Goal: Find contact information: Find contact information

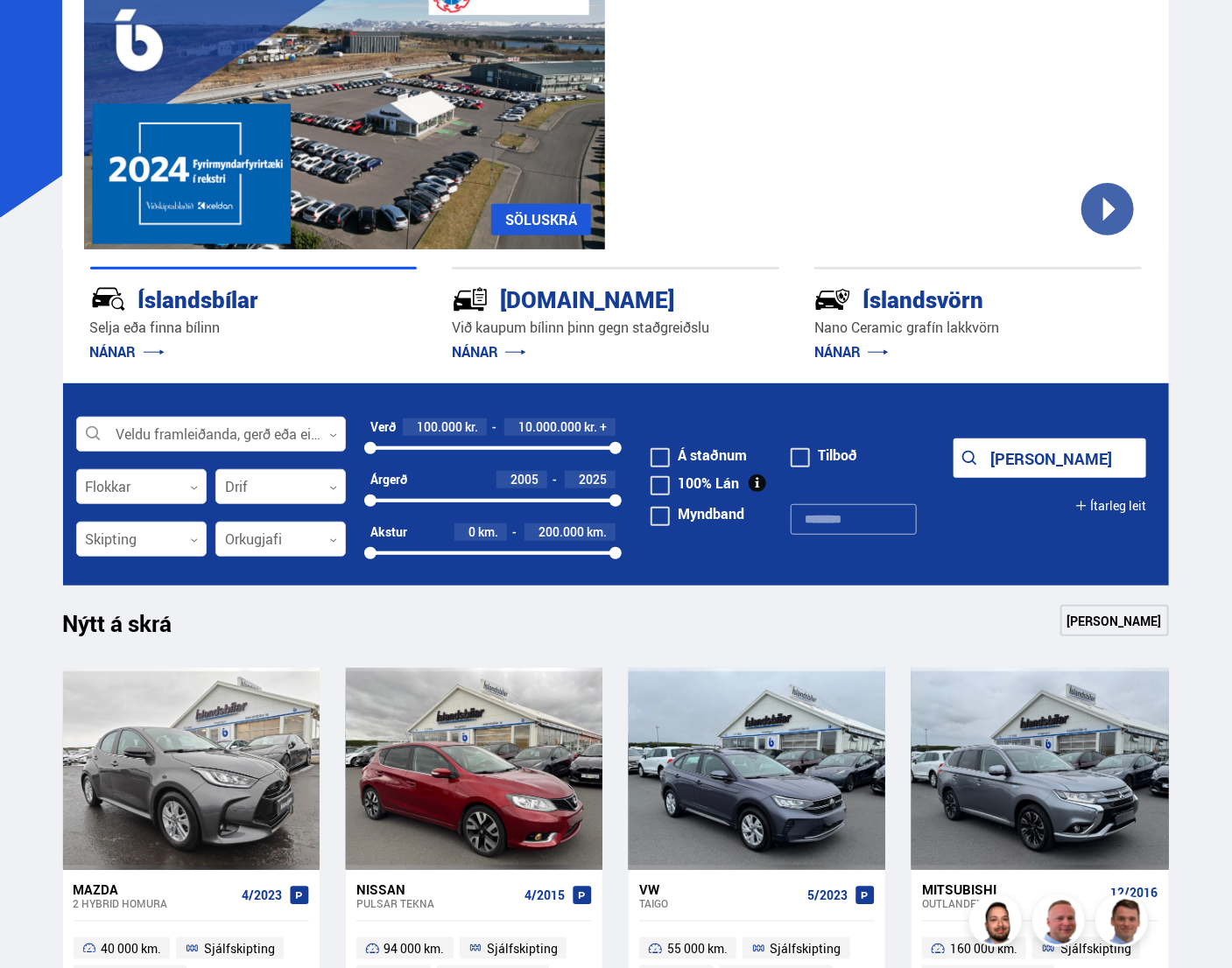
scroll to position [175, 0]
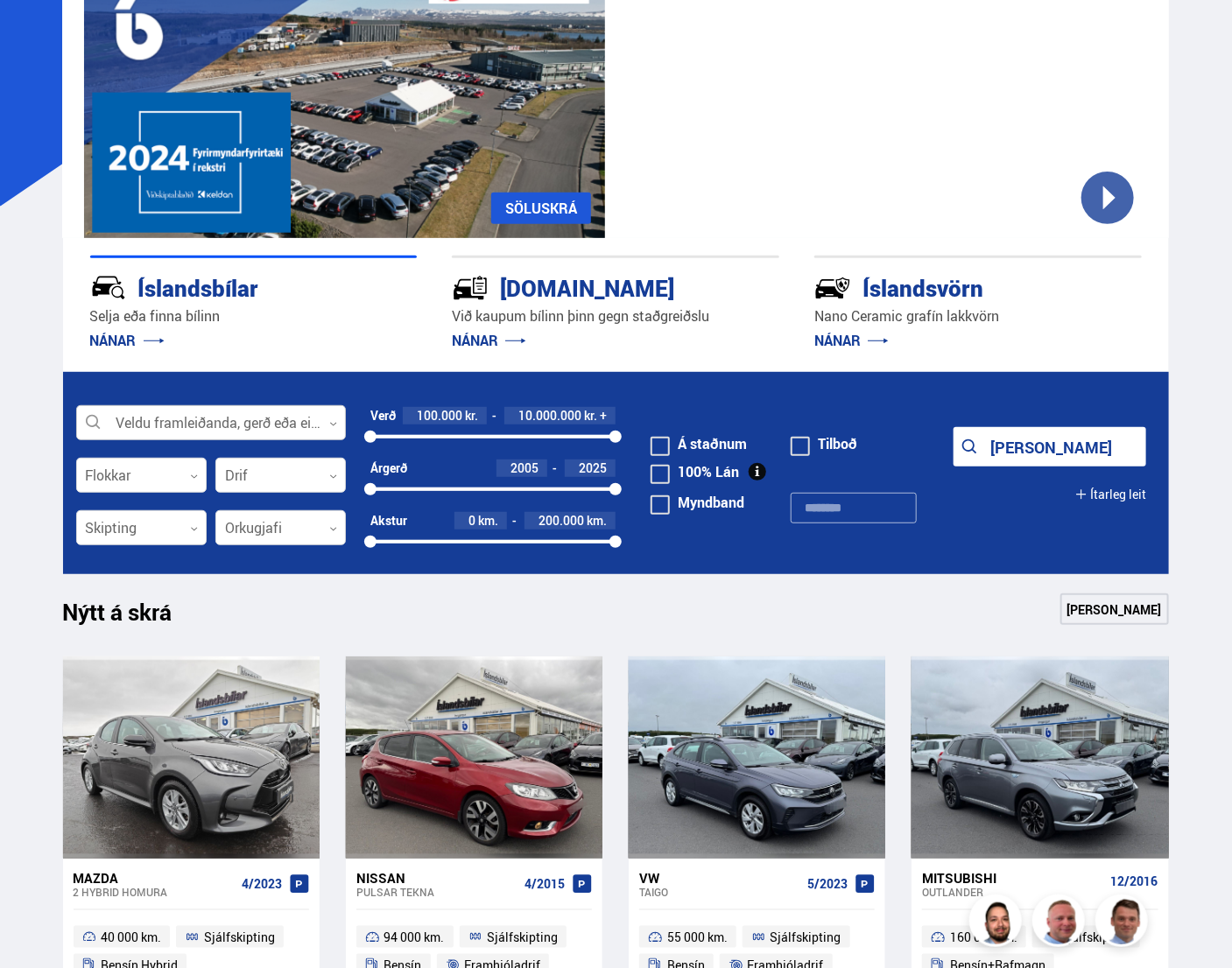
click at [145, 420] on div at bounding box center [211, 424] width 270 height 35
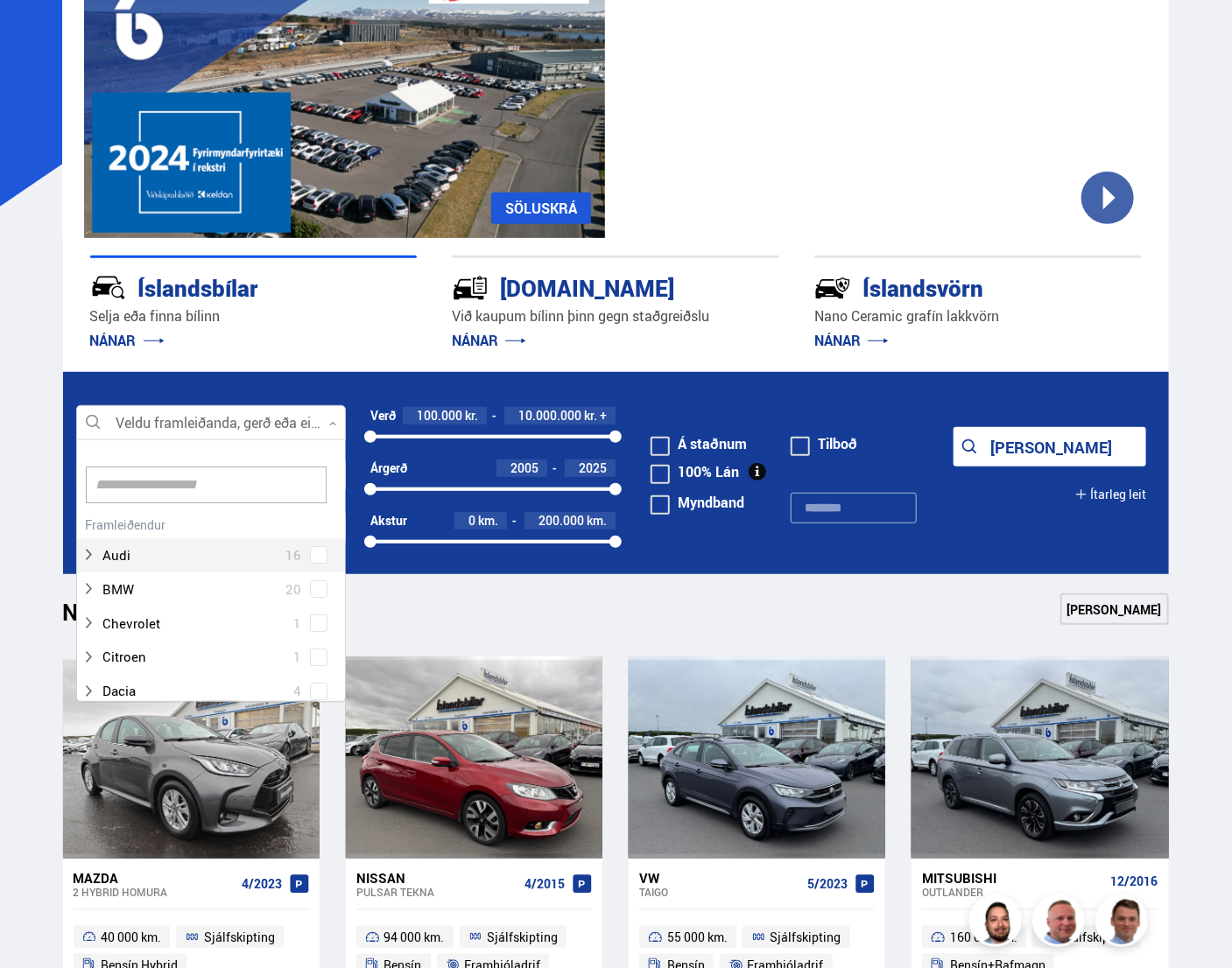
scroll to position [261, 264]
type input "***"
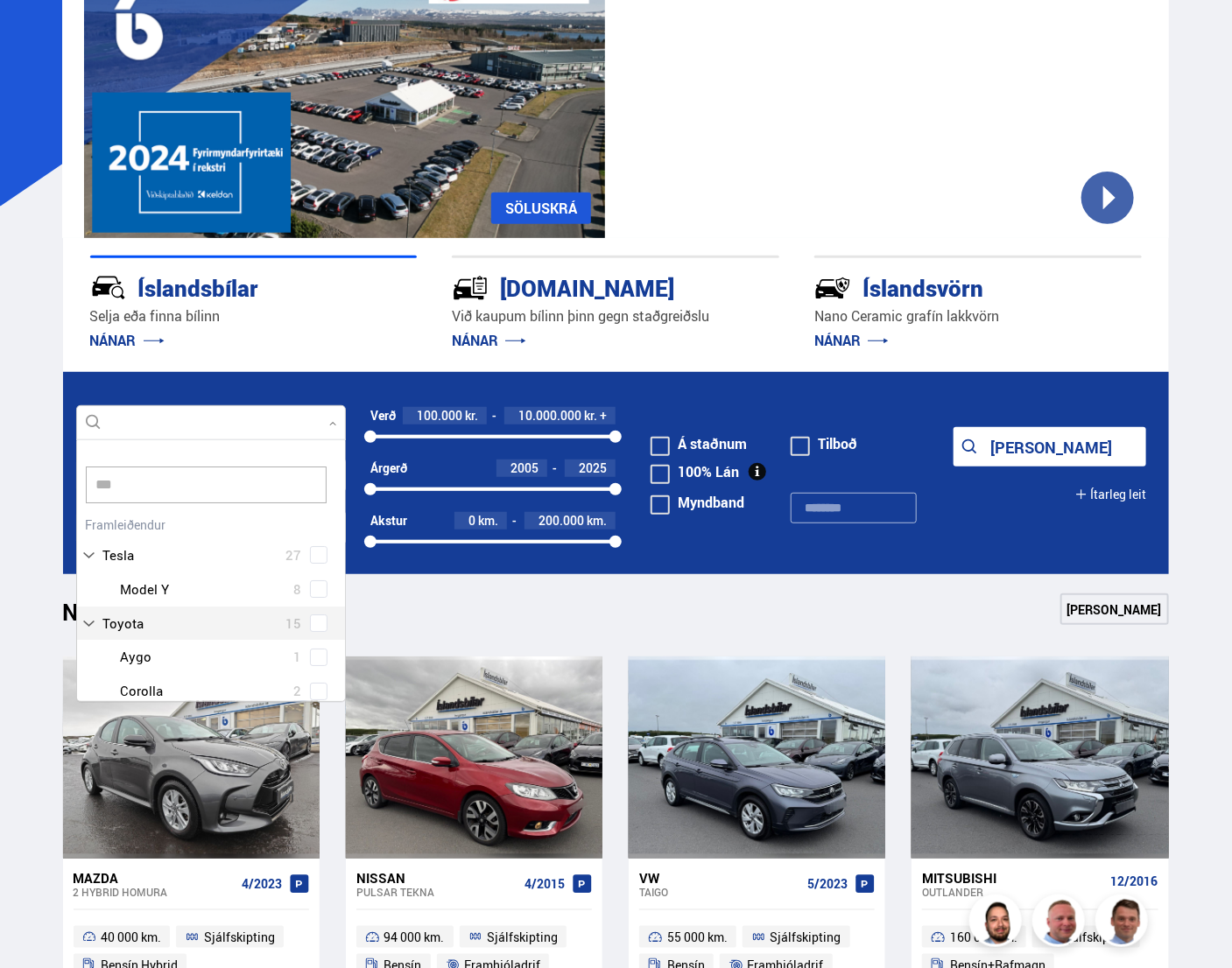
scroll to position [87, 0]
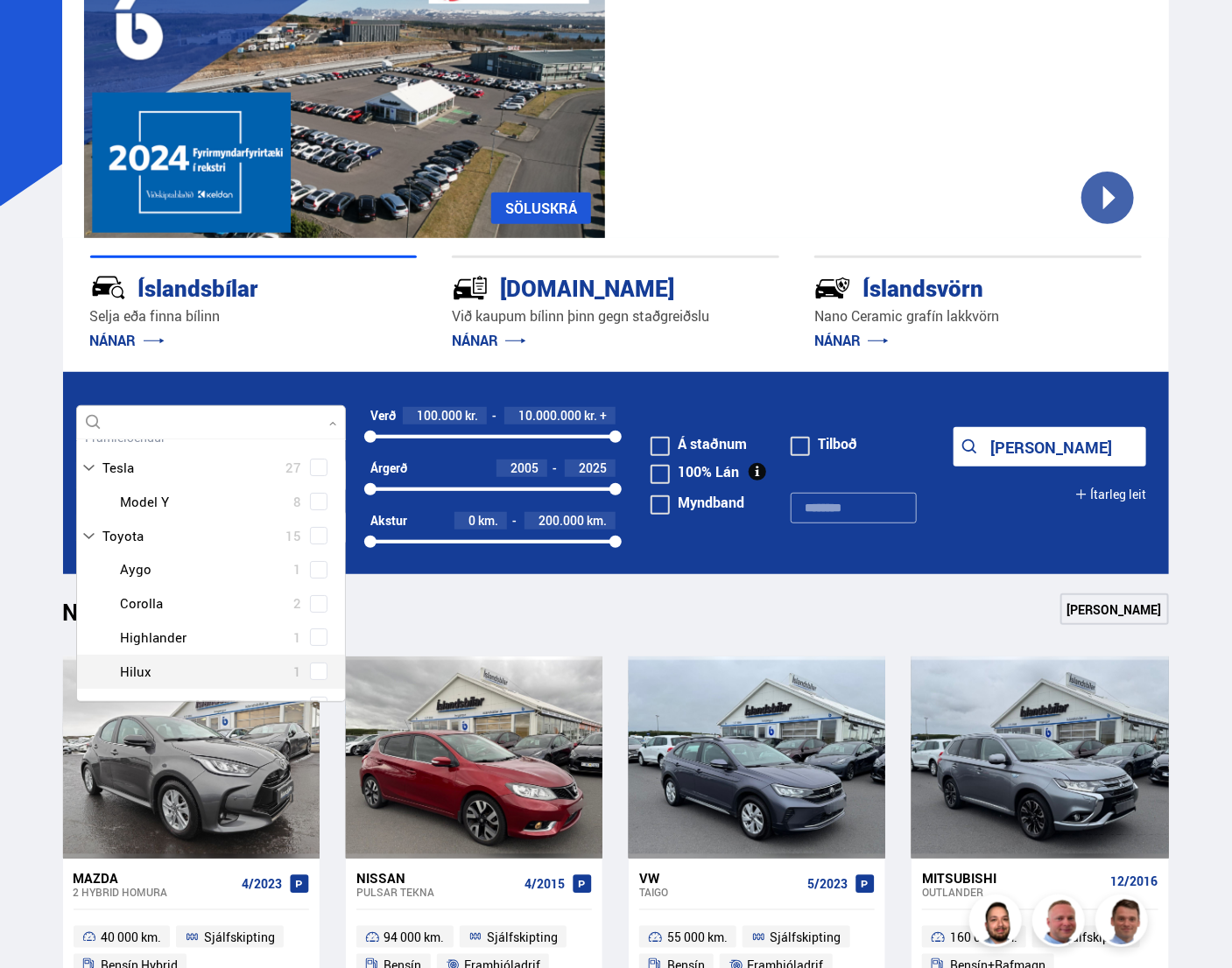
click at [310, 673] on span at bounding box center [318, 671] width 17 height 17
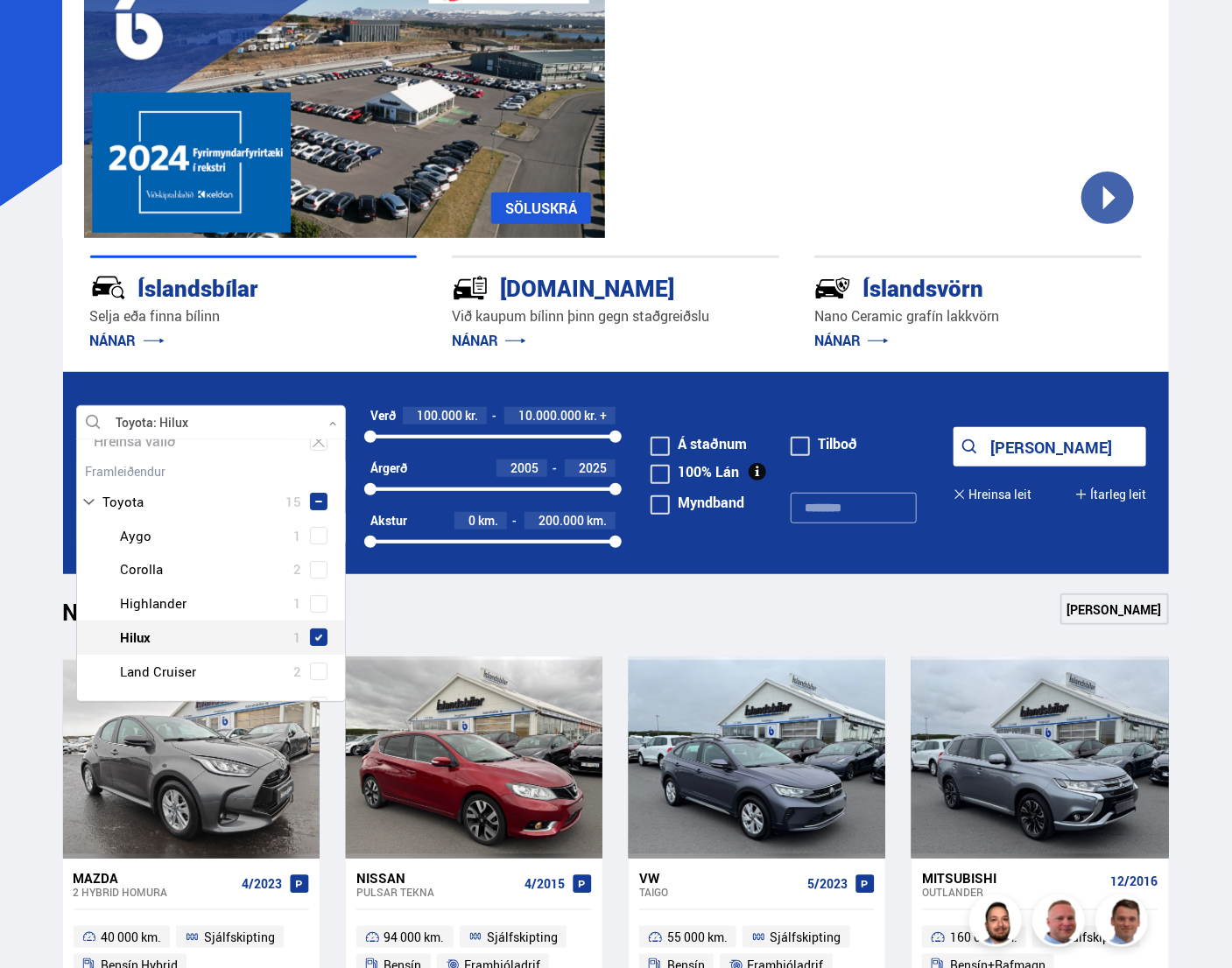
scroll to position [53, 0]
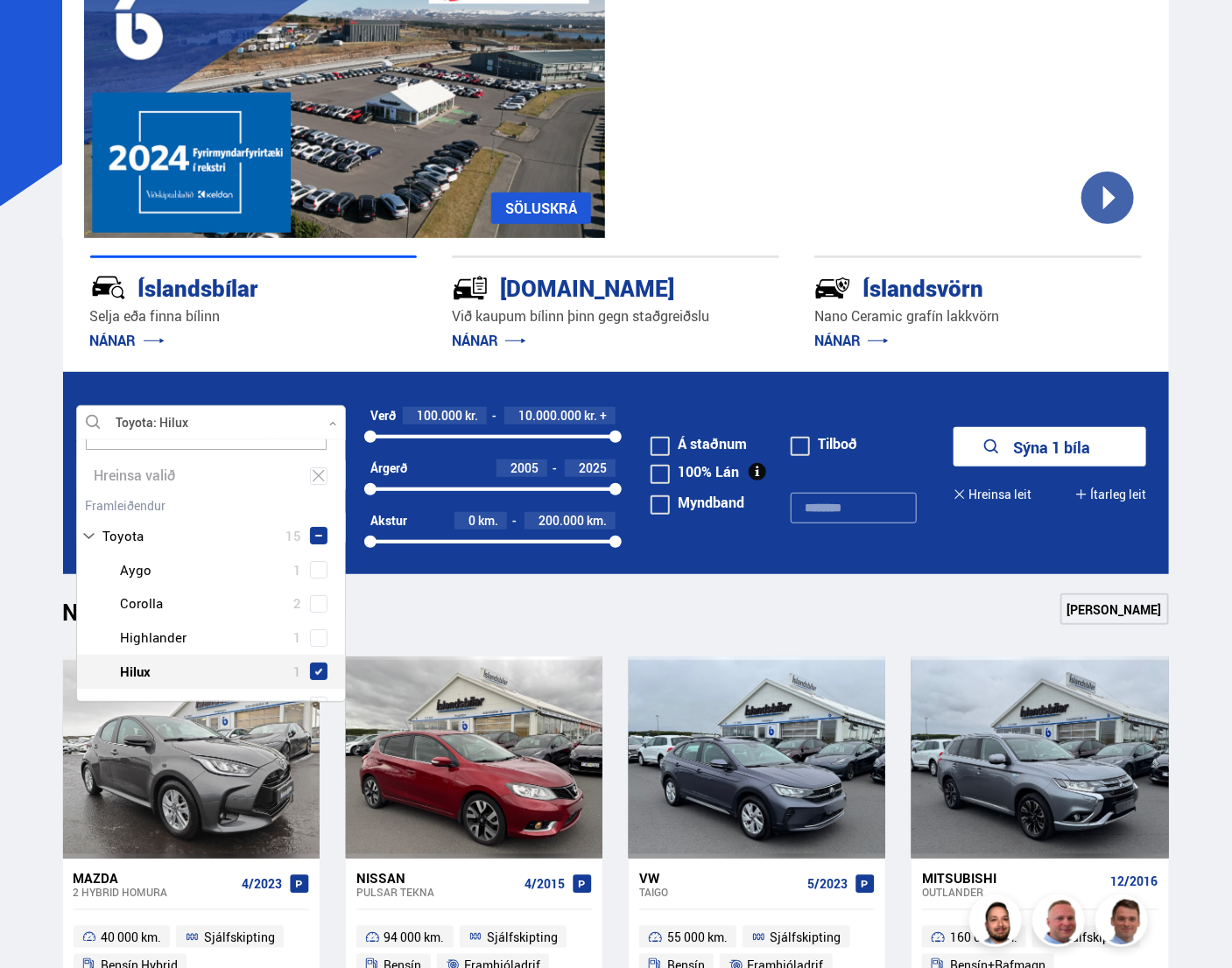
click at [1009, 445] on button "Sýna 1 bíla" at bounding box center [1050, 447] width 193 height 40
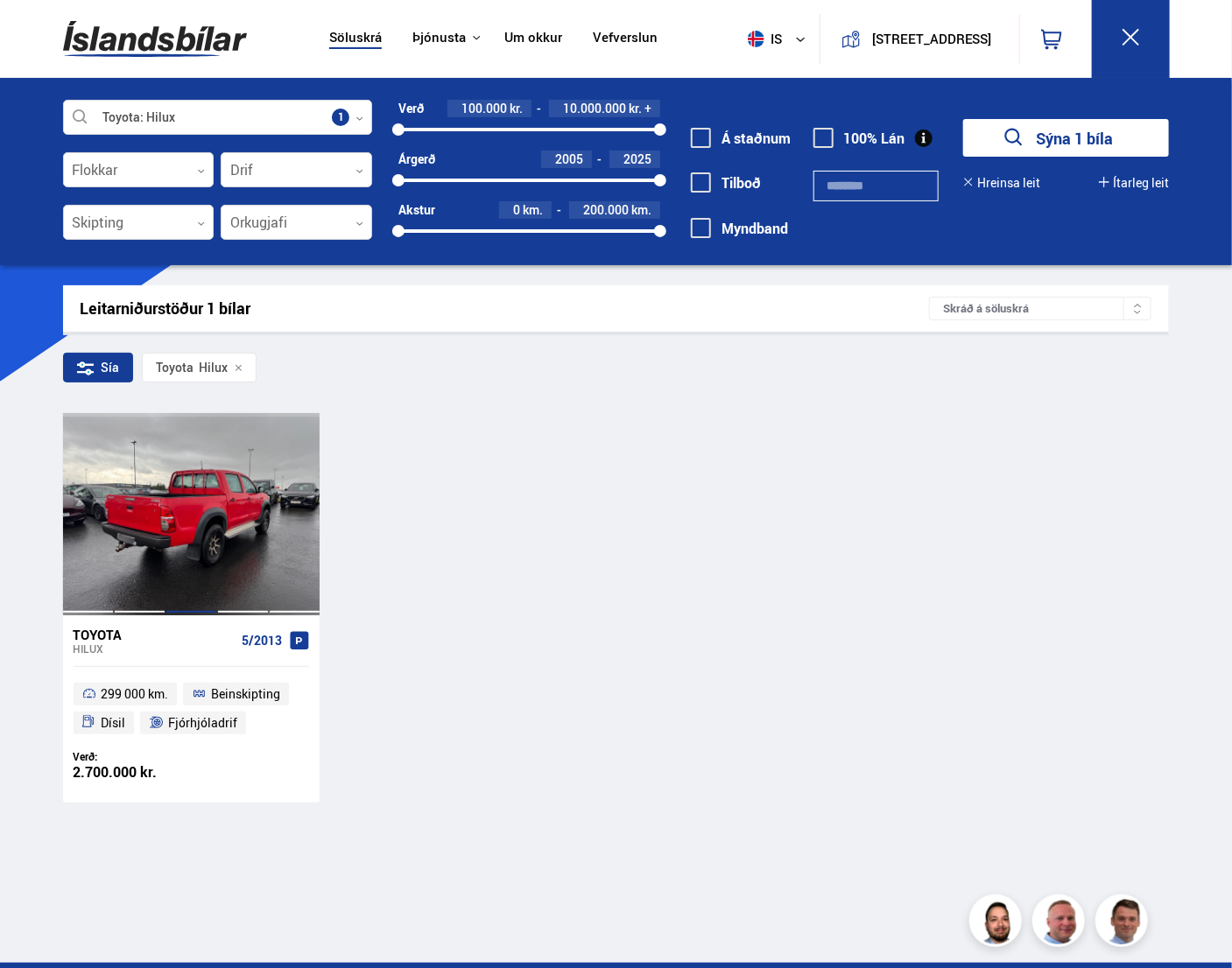
click at [166, 483] on div at bounding box center [191, 514] width 51 height 202
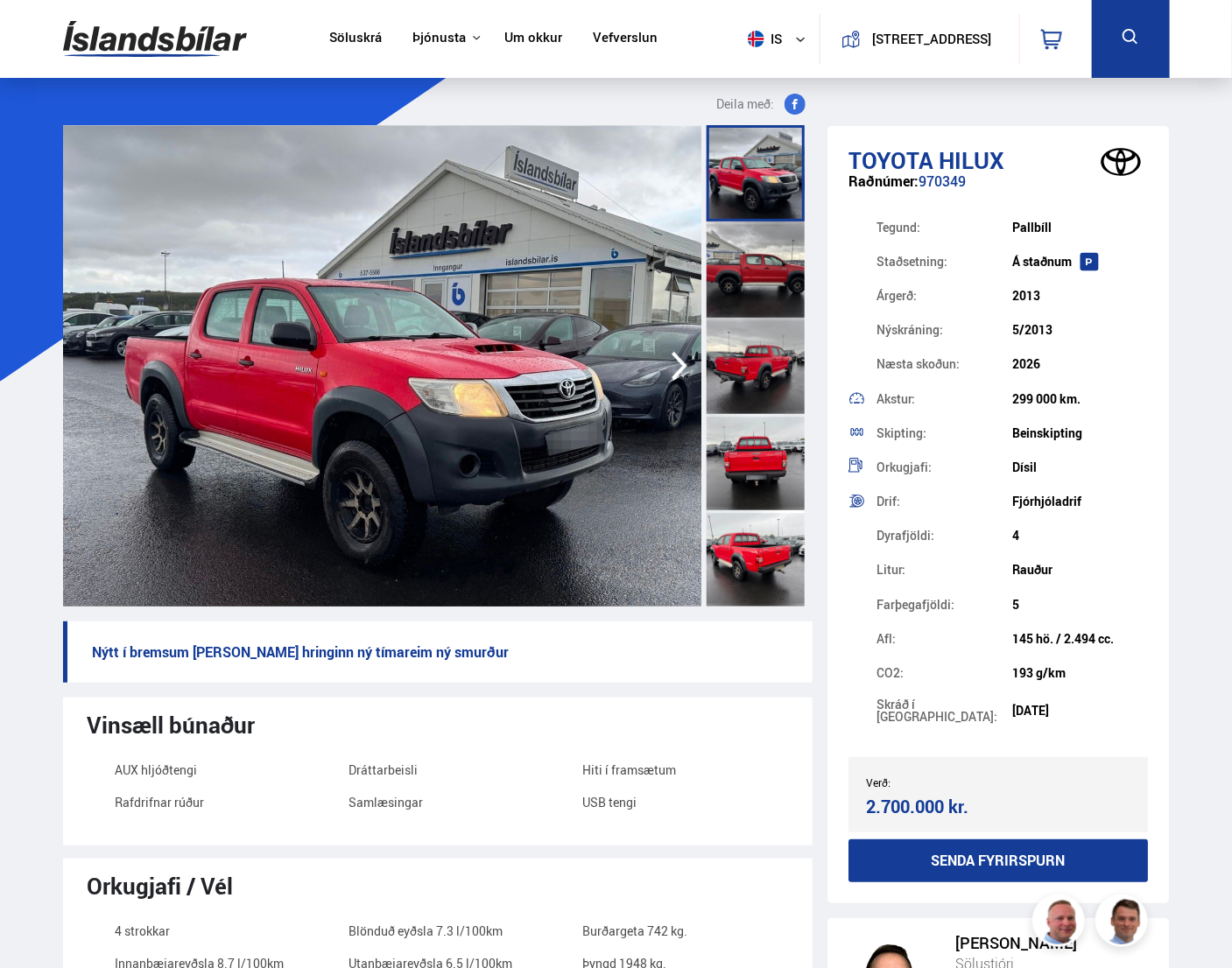
click at [166, 483] on img at bounding box center [382, 365] width 639 height 481
click at [749, 272] on div at bounding box center [755, 269] width 98 height 96
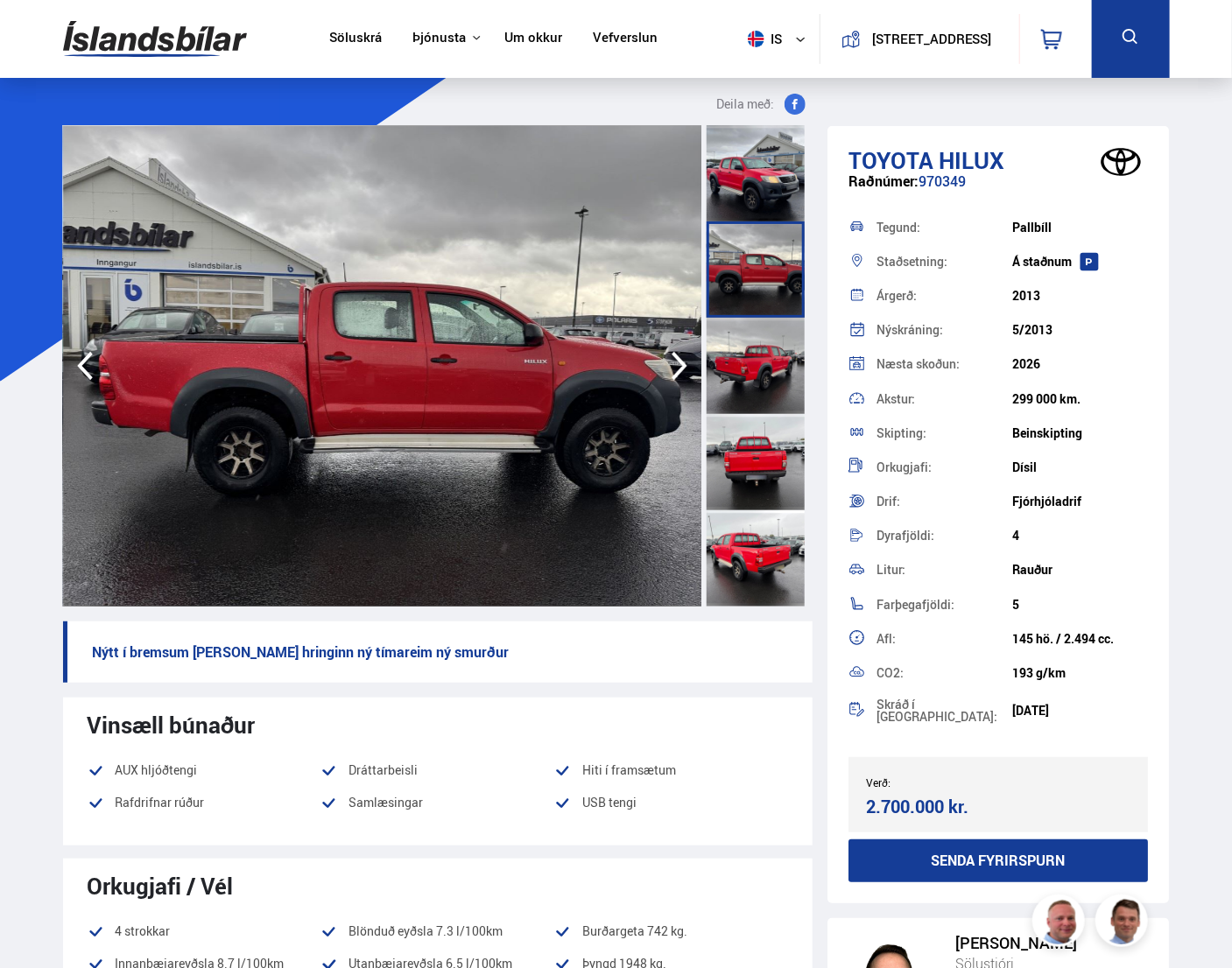
click at [756, 343] on div at bounding box center [755, 365] width 98 height 96
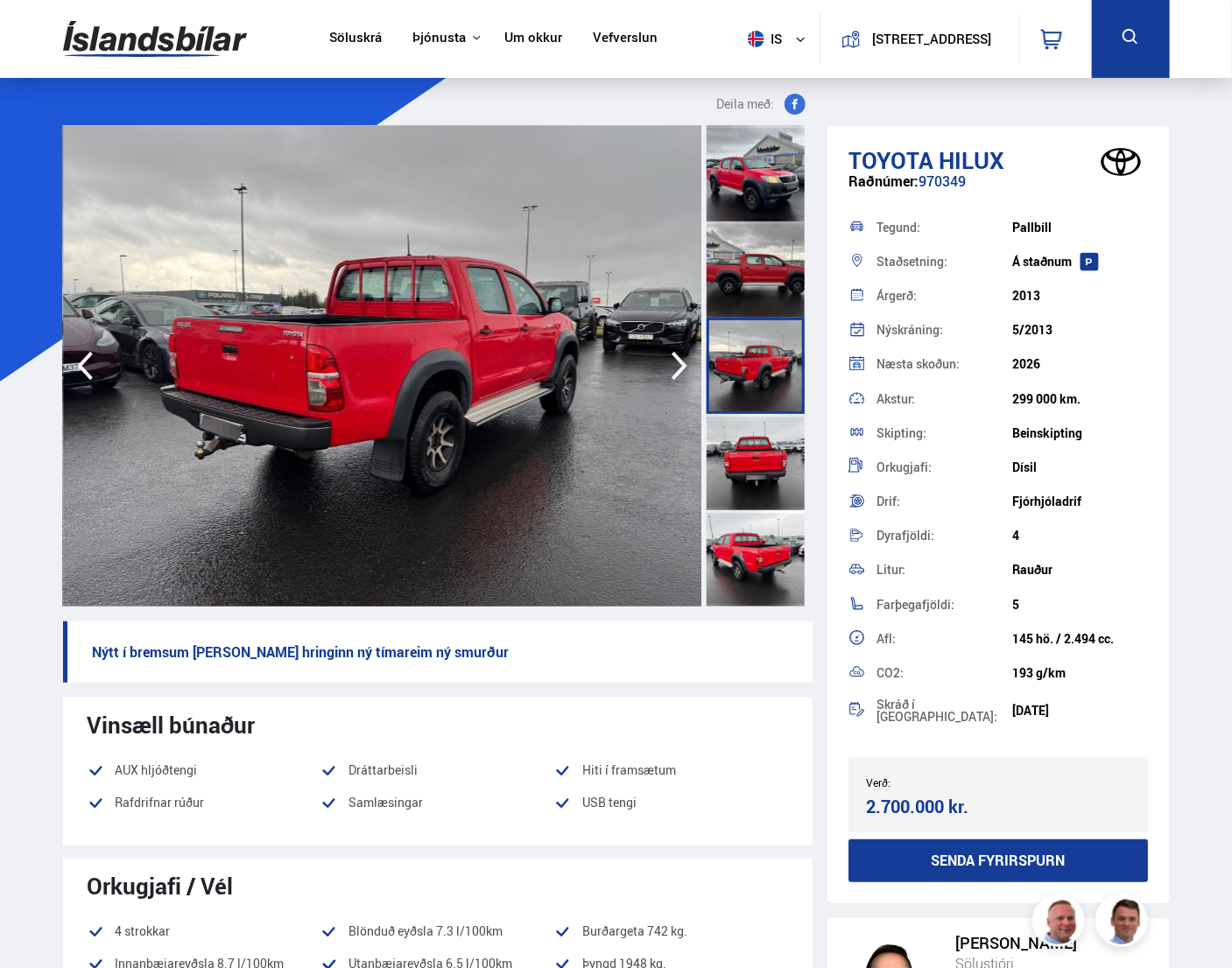
click at [758, 460] on div at bounding box center [755, 462] width 98 height 96
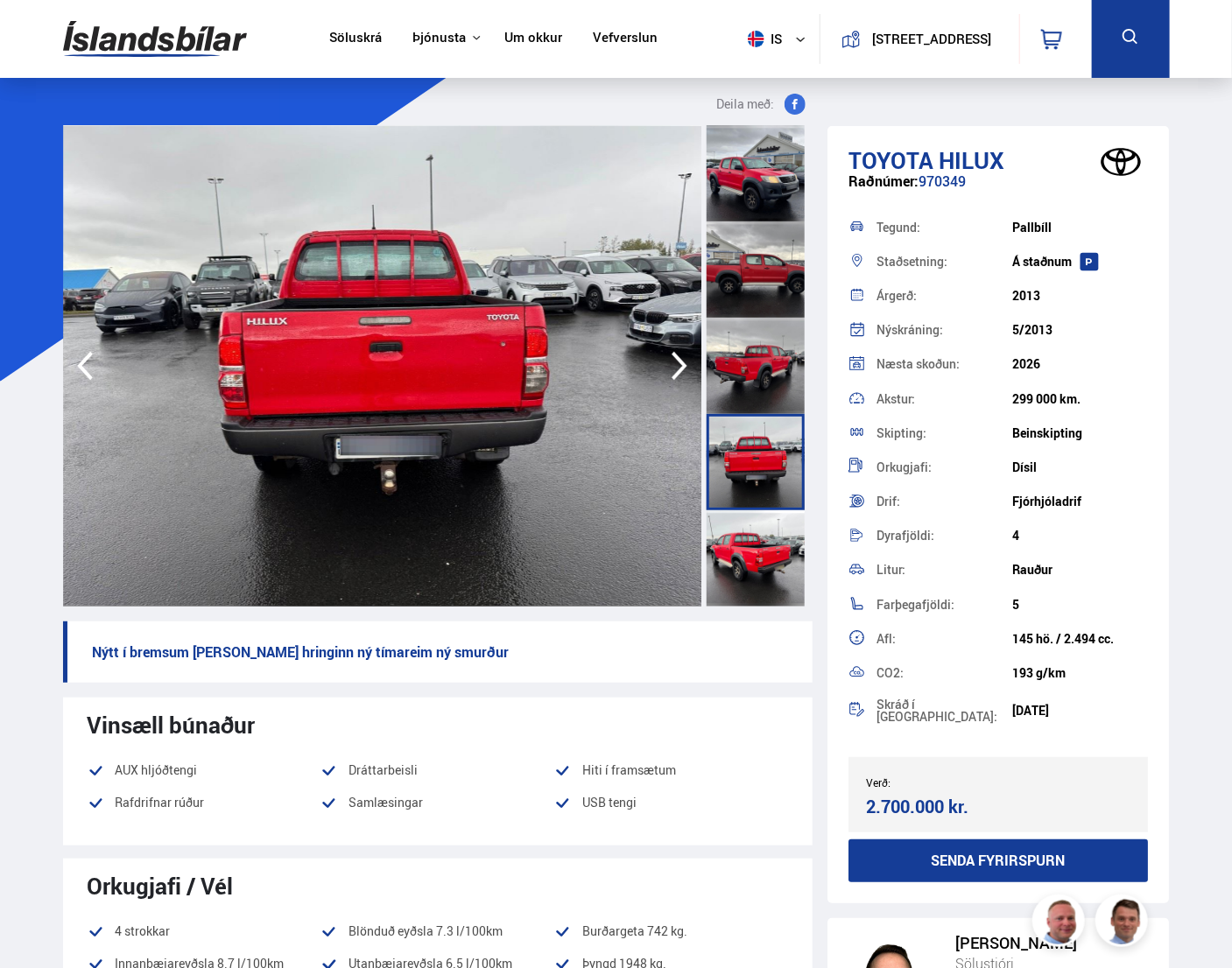
scroll to position [87, 0]
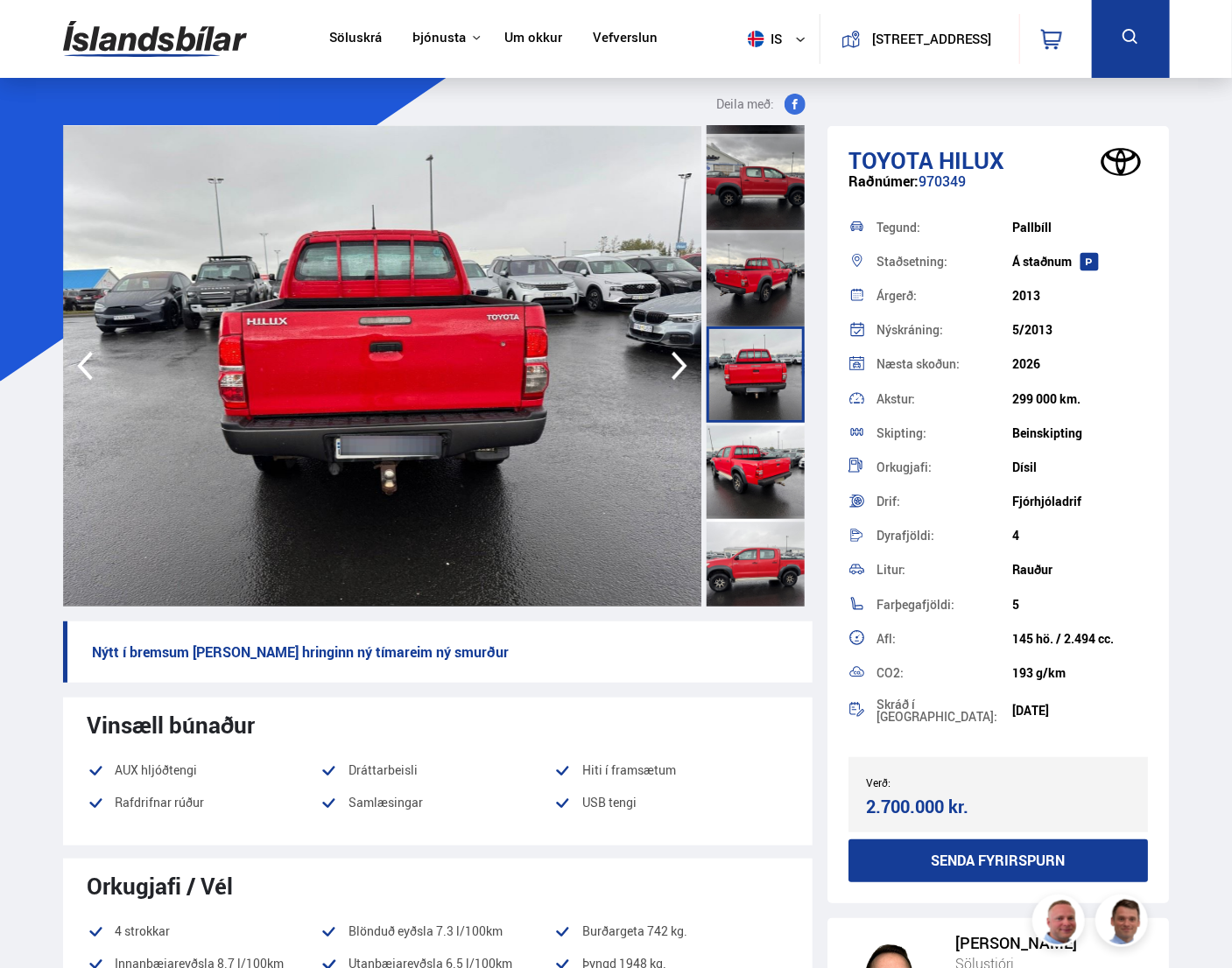
click at [758, 459] on div at bounding box center [755, 471] width 98 height 96
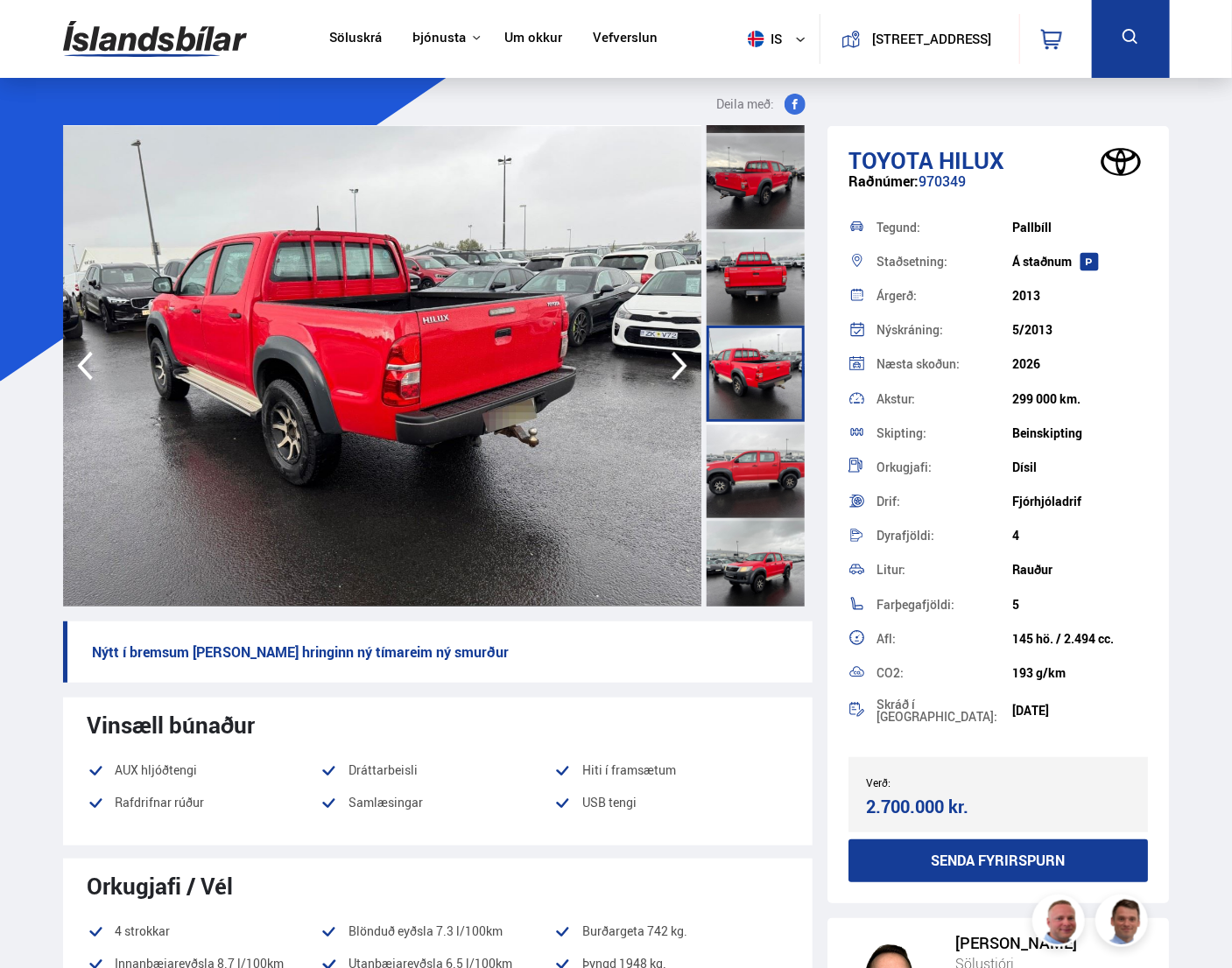
scroll to position [263, 0]
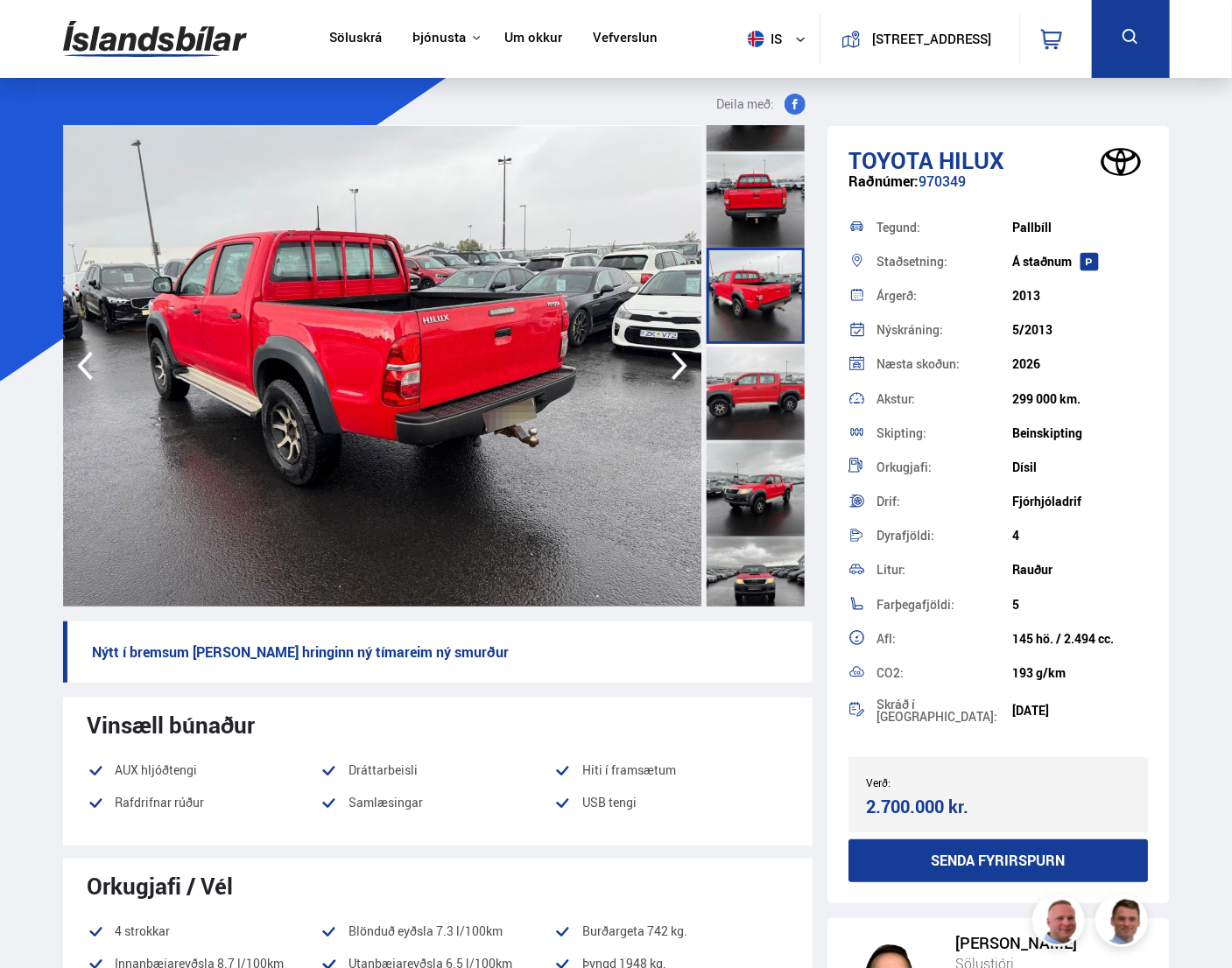
click at [764, 417] on div at bounding box center [755, 391] width 98 height 96
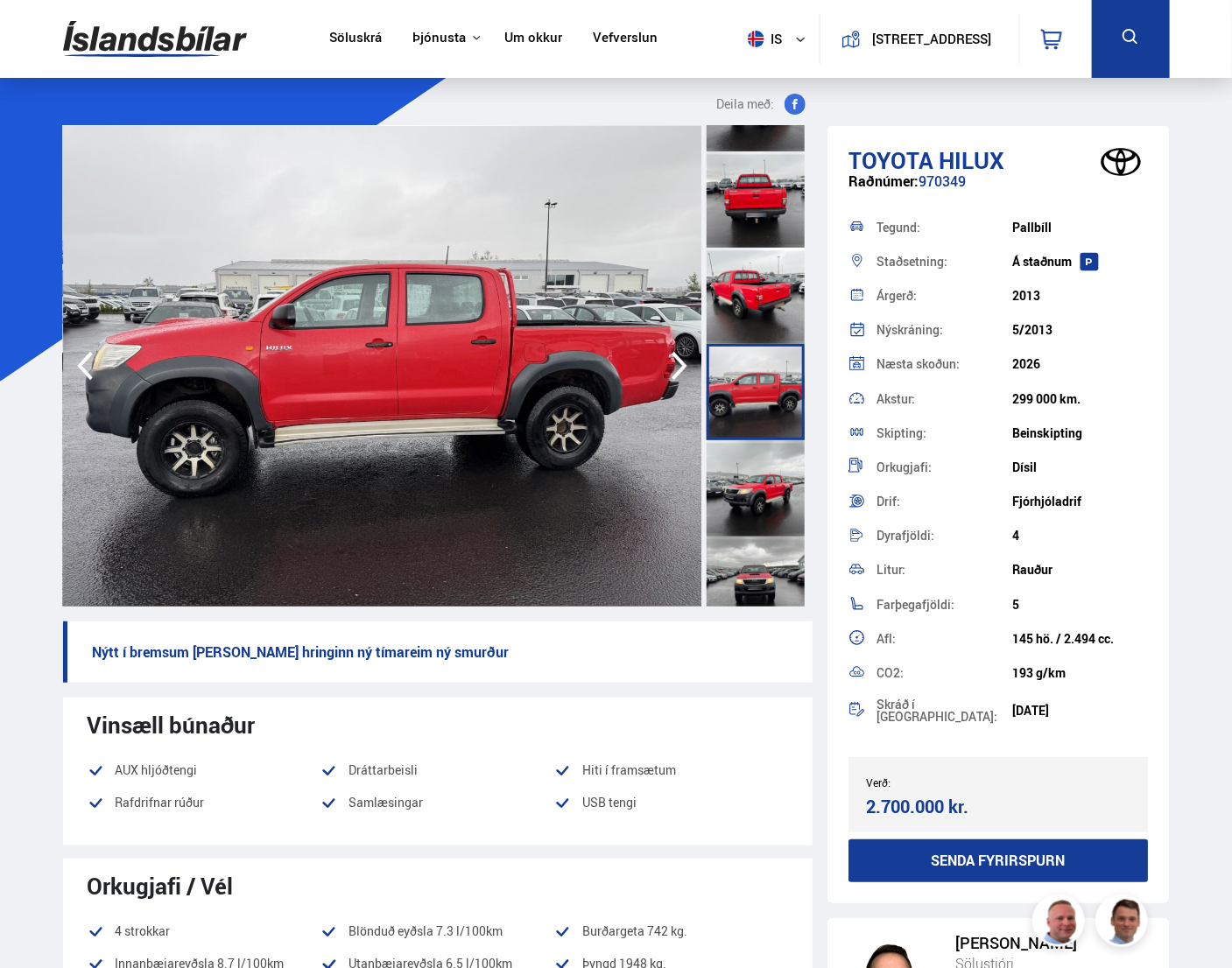
click at [759, 470] on div at bounding box center [755, 488] width 98 height 96
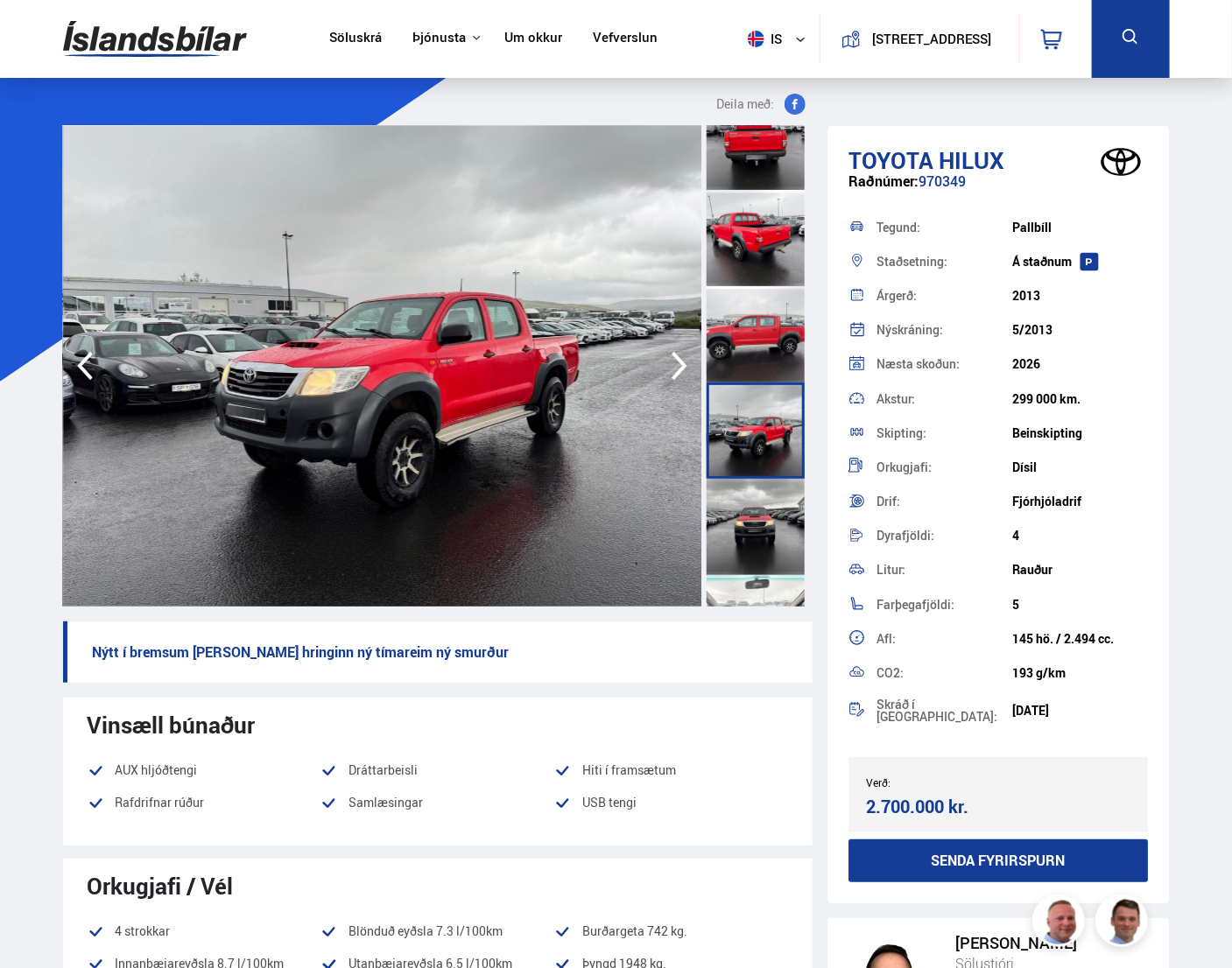
scroll to position [350, 0]
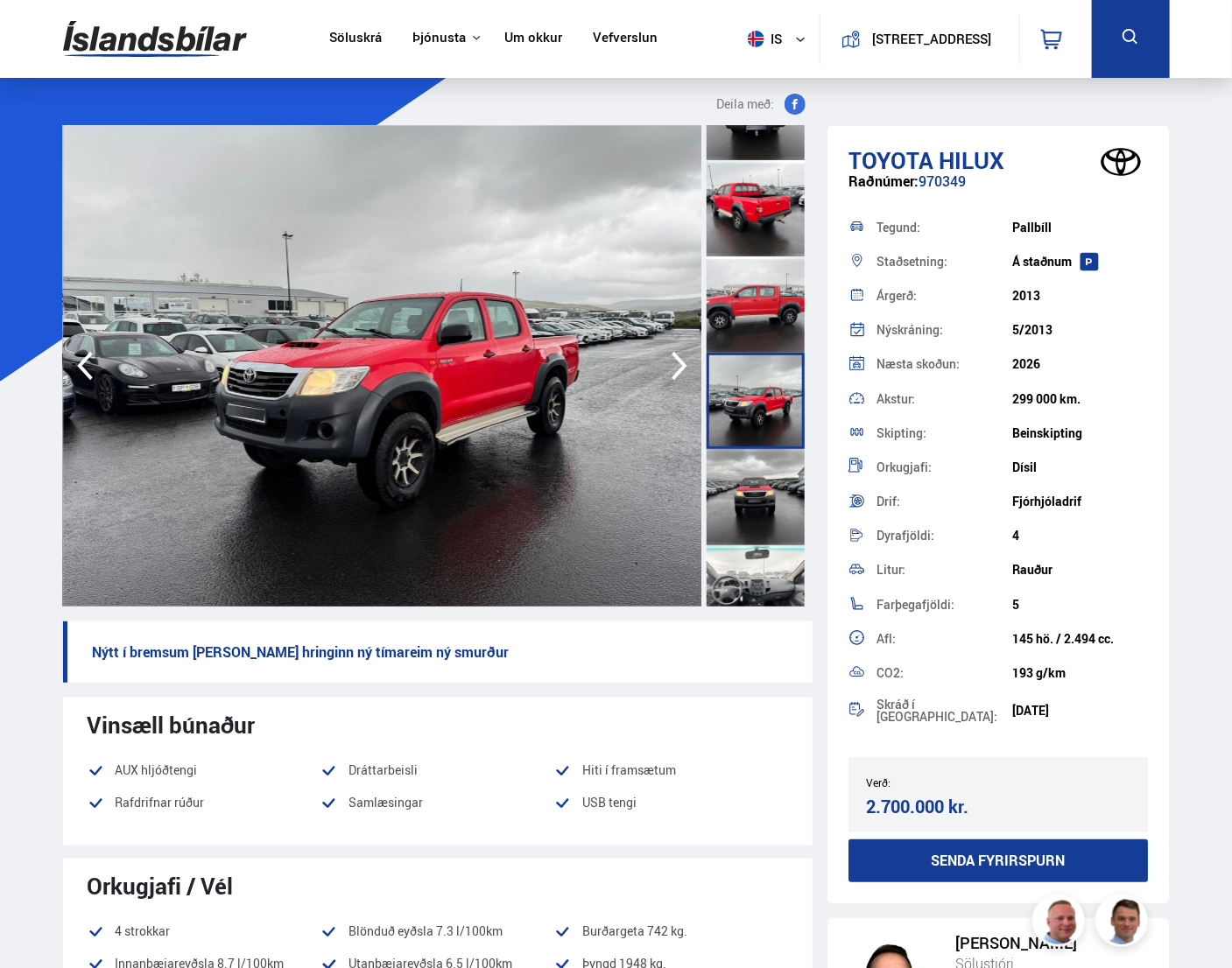
click at [759, 477] on div at bounding box center [755, 497] width 98 height 96
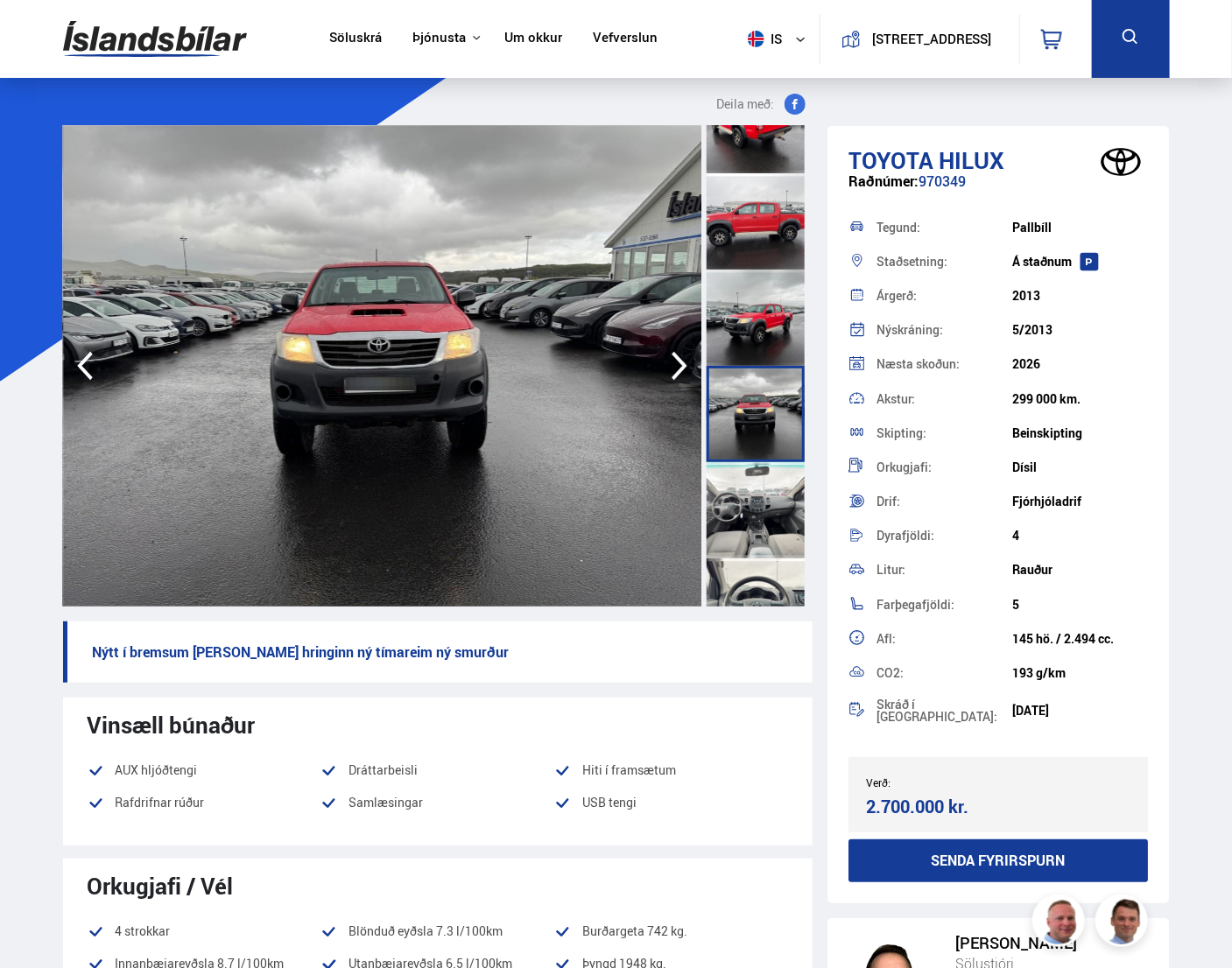
scroll to position [437, 0]
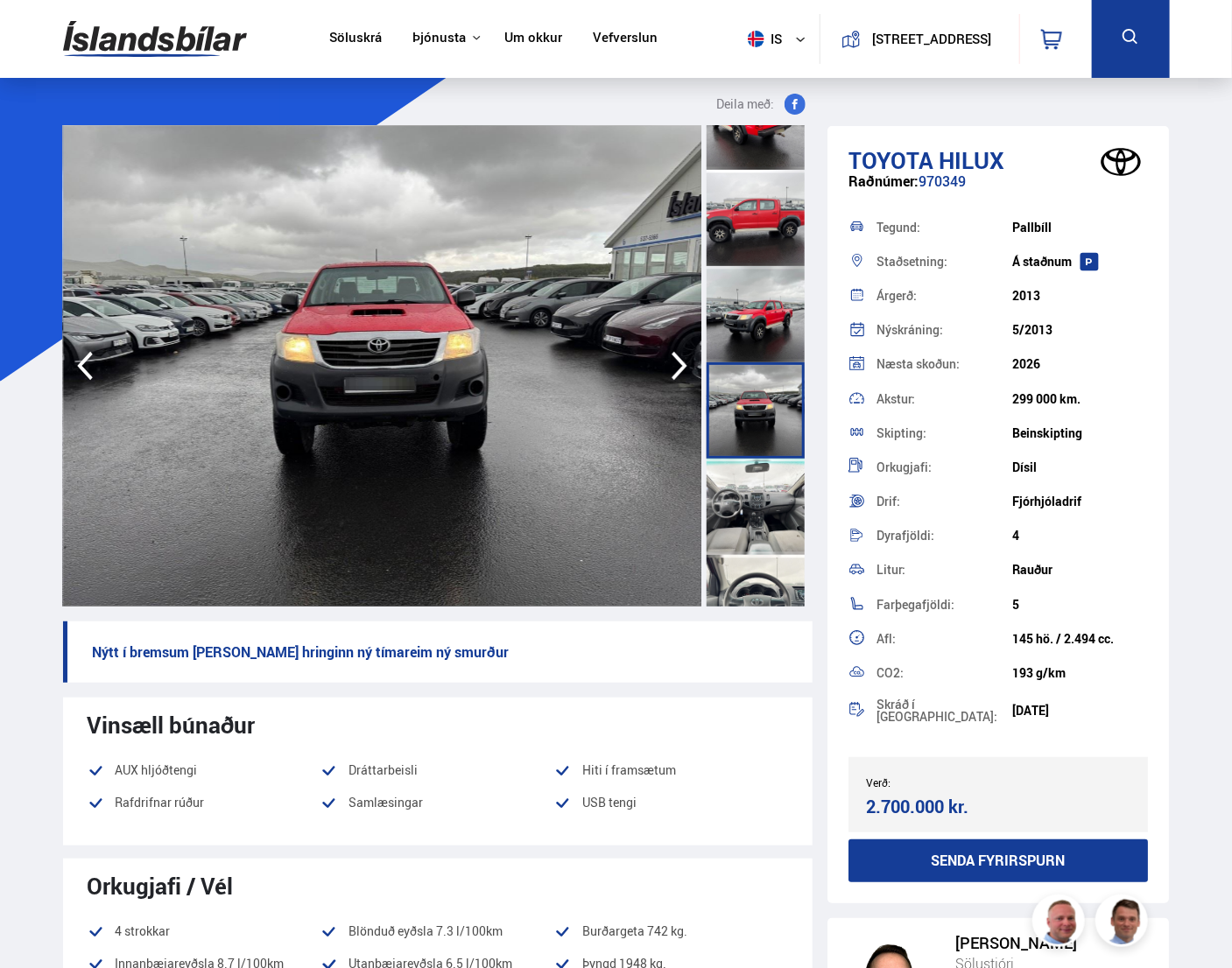
click at [759, 477] on div at bounding box center [755, 506] width 98 height 96
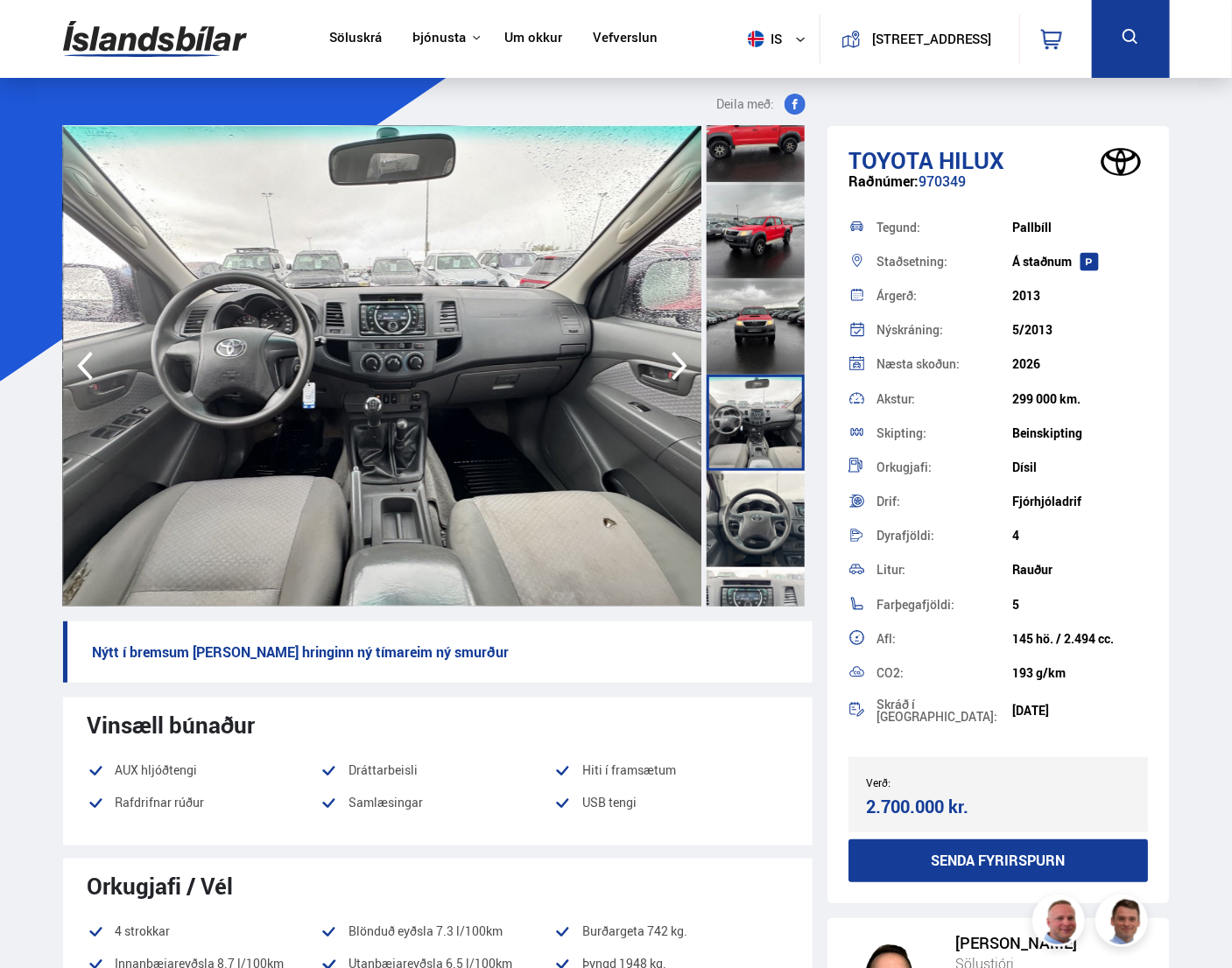
scroll to position [525, 0]
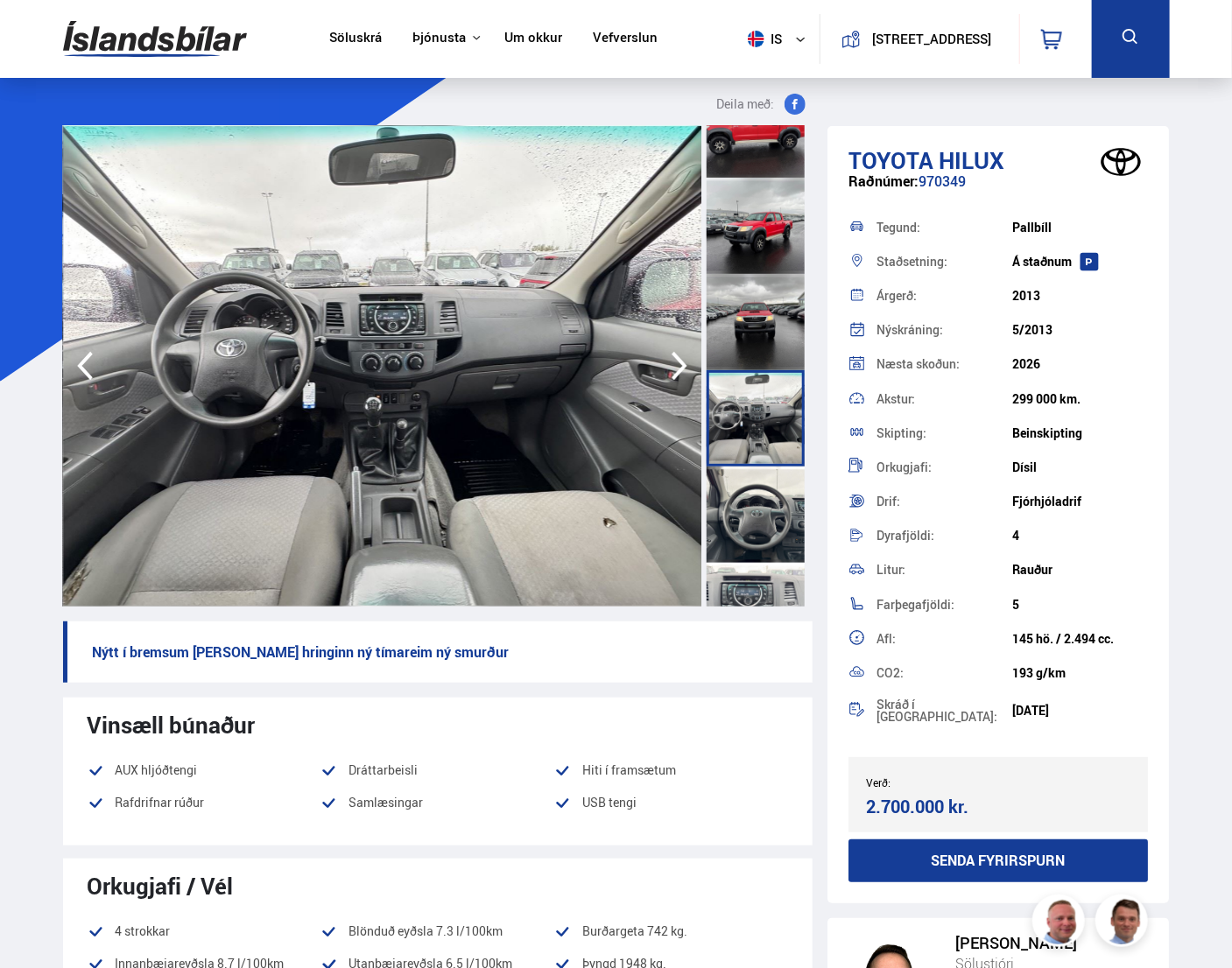
click at [736, 507] on div at bounding box center [755, 515] width 98 height 96
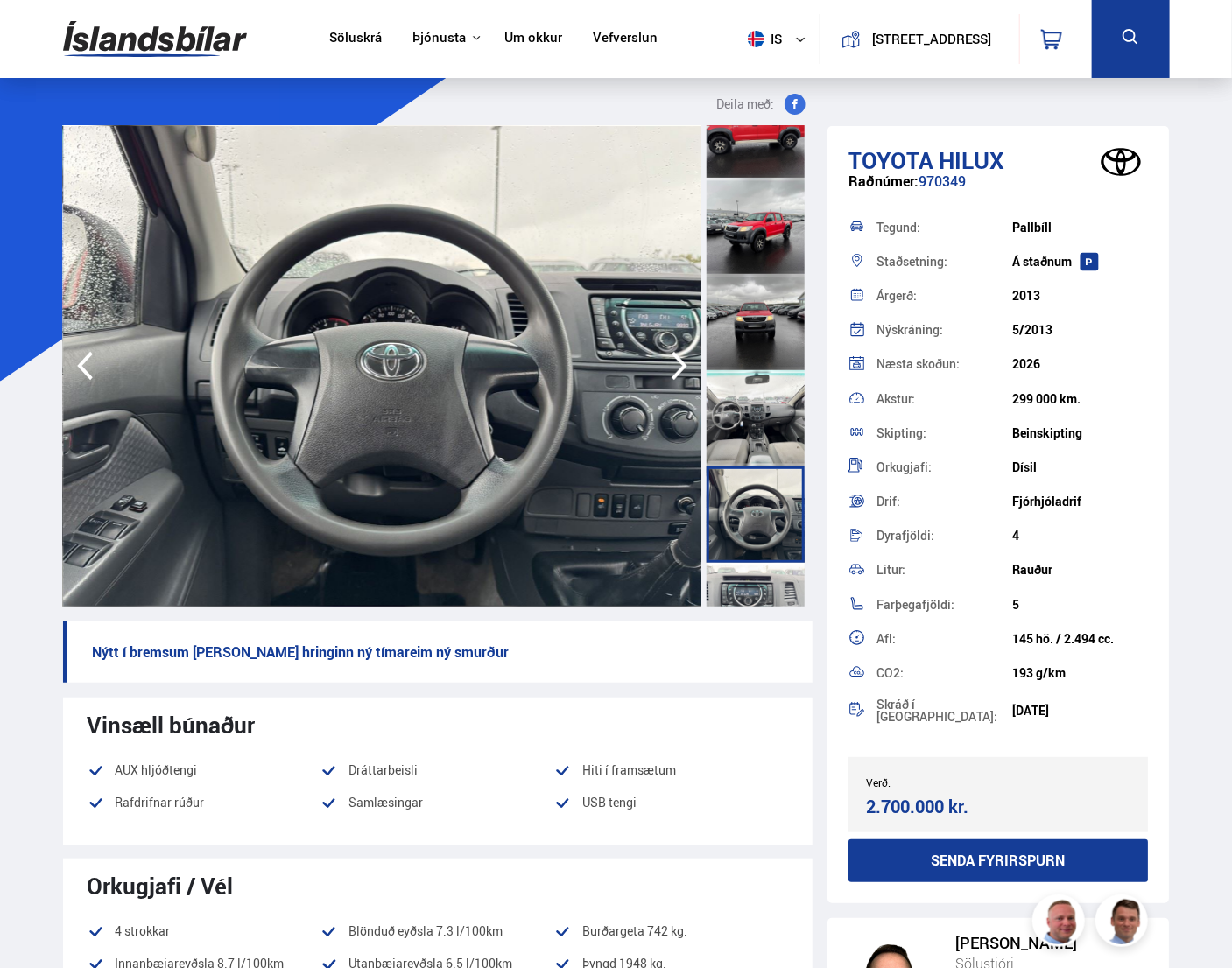
scroll to position [613, 0]
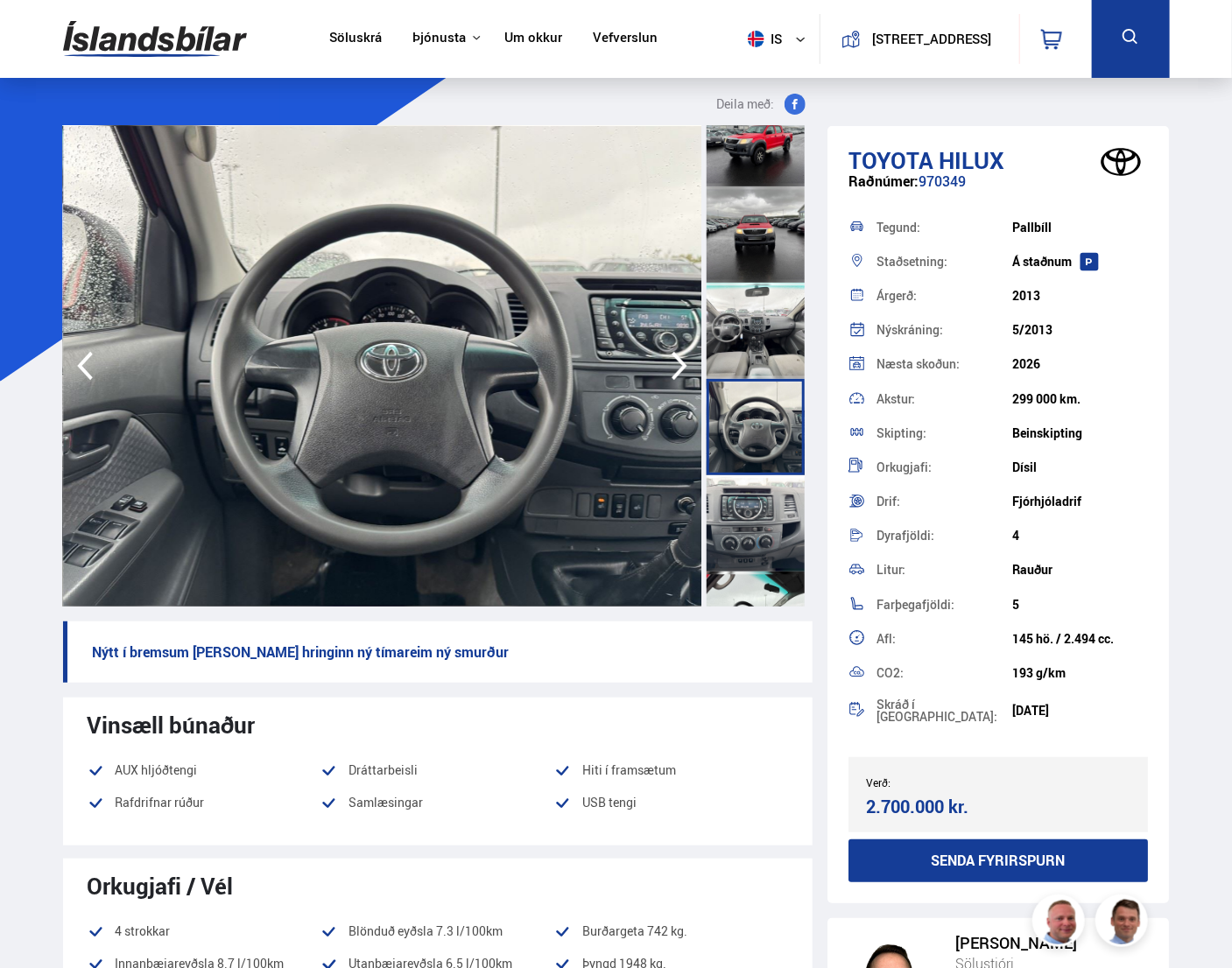
click at [740, 507] on div at bounding box center [755, 523] width 98 height 96
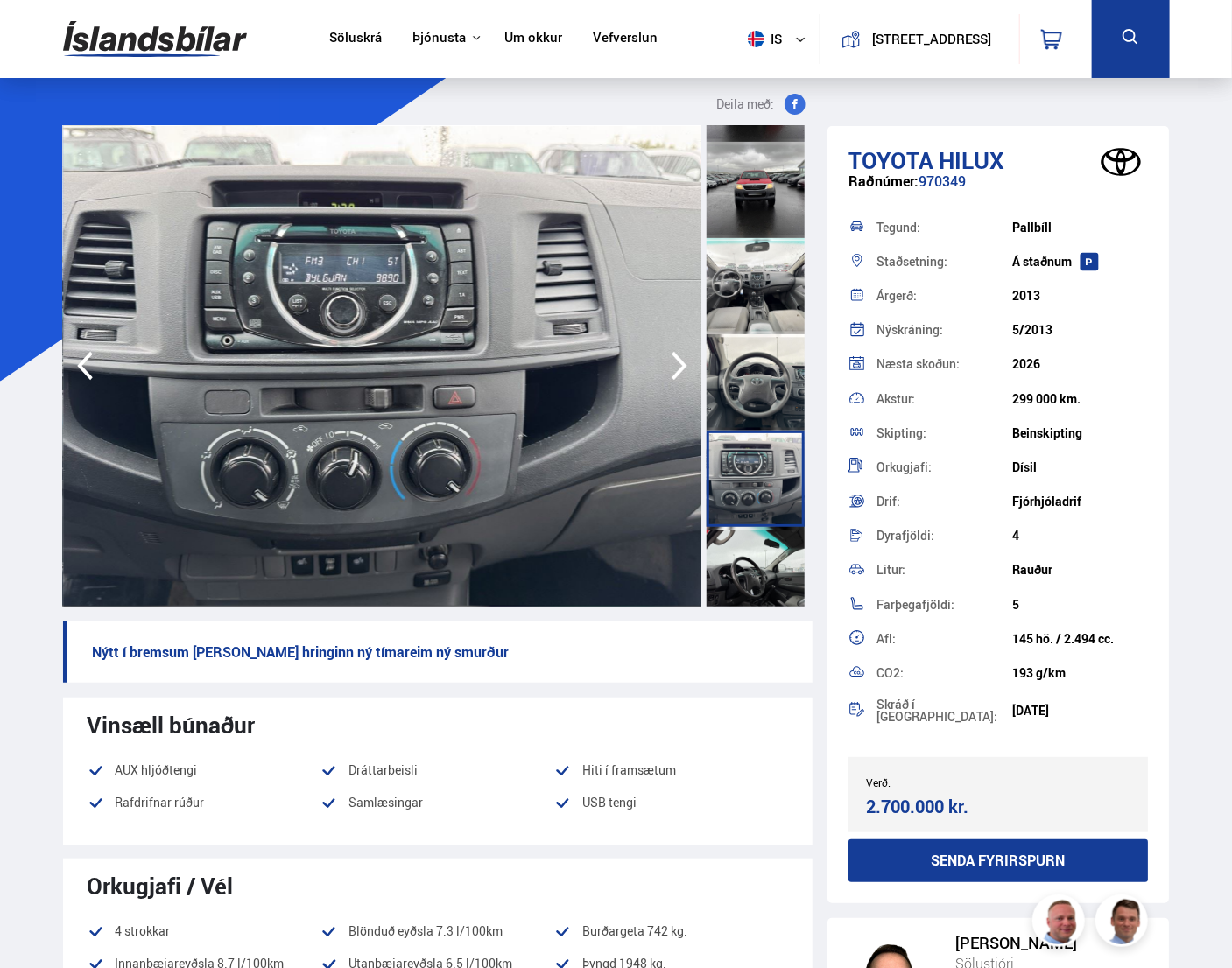
scroll to position [700, 0]
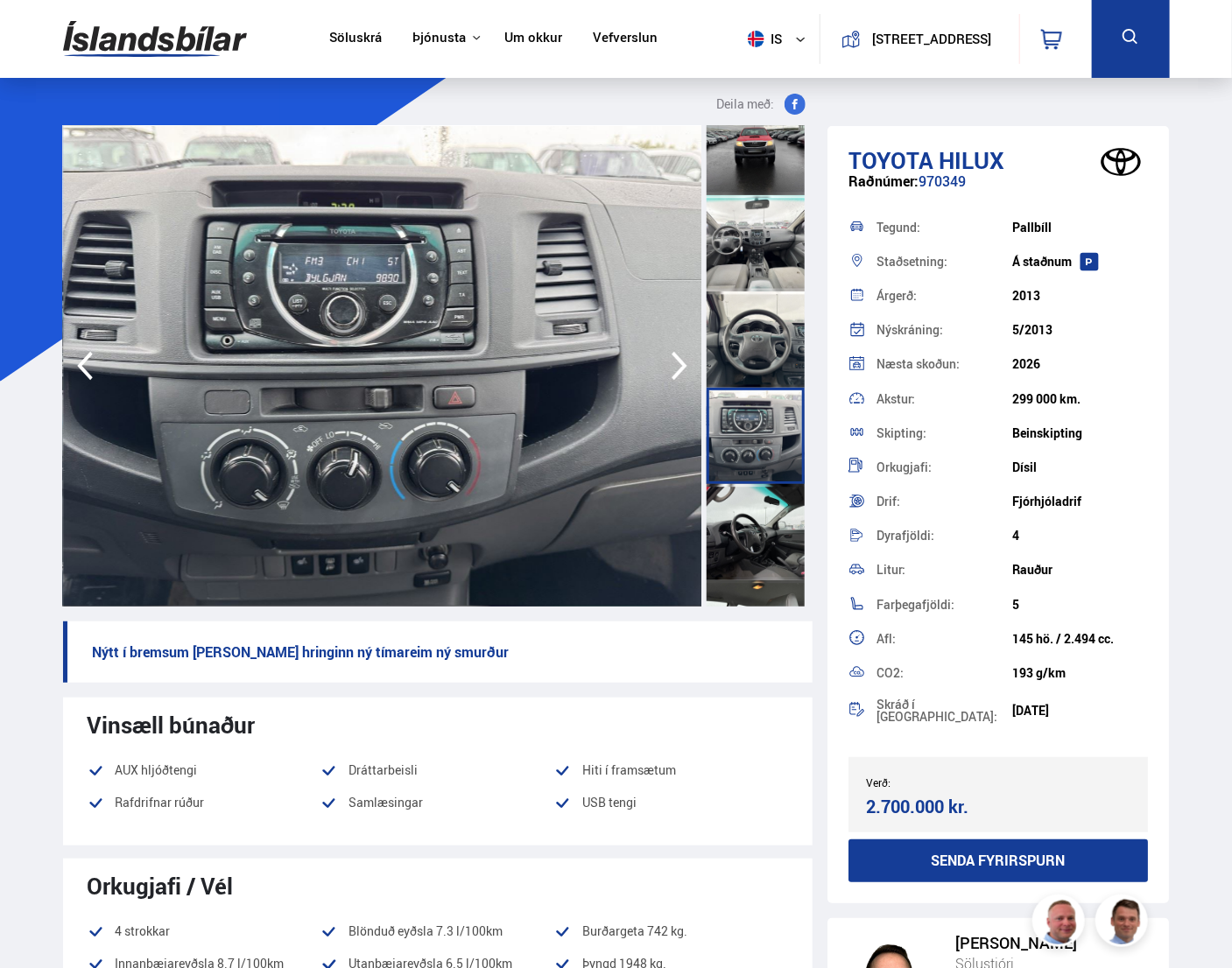
click at [740, 507] on div at bounding box center [755, 532] width 98 height 96
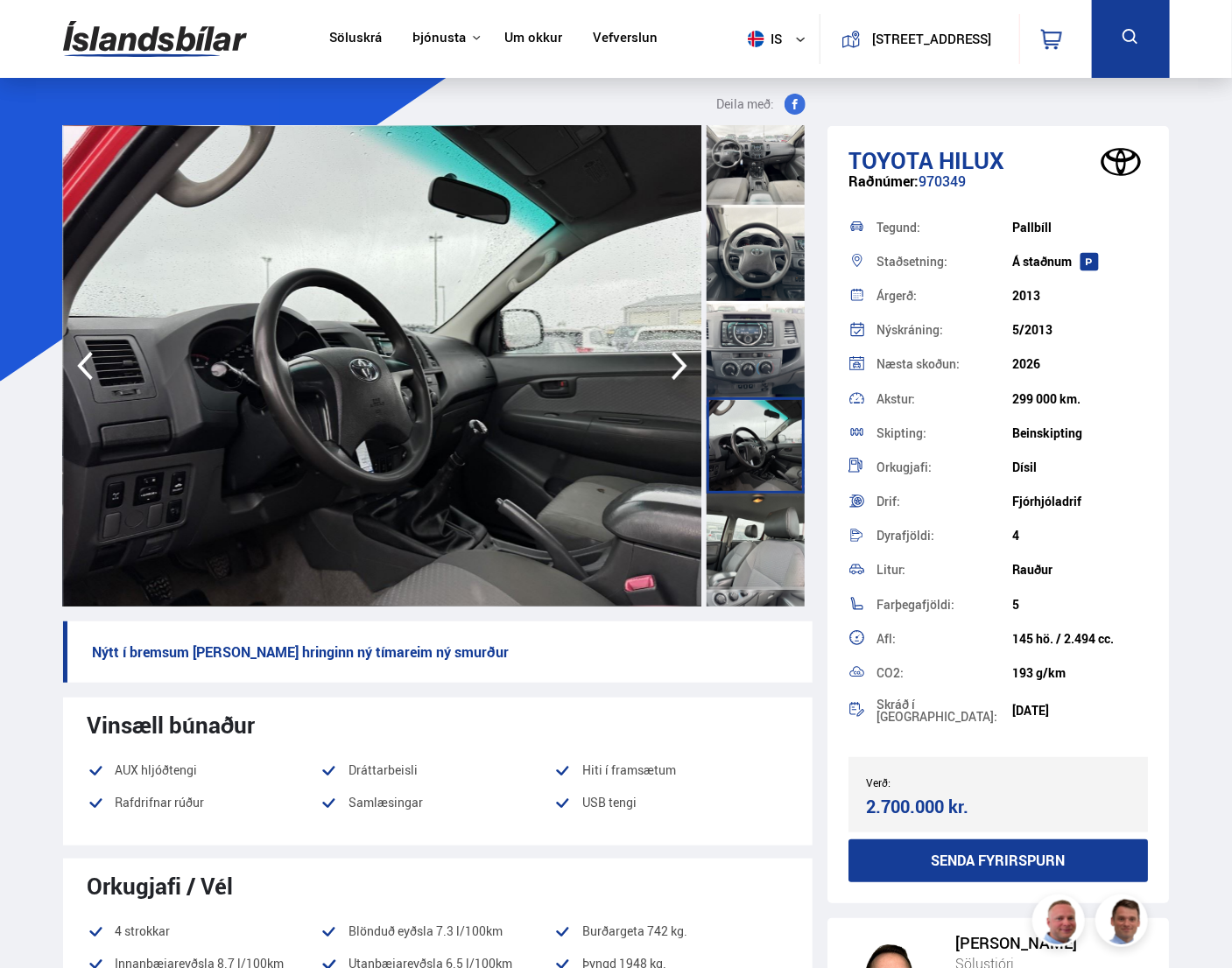
scroll to position [788, 0]
click at [743, 538] on div at bounding box center [755, 541] width 98 height 96
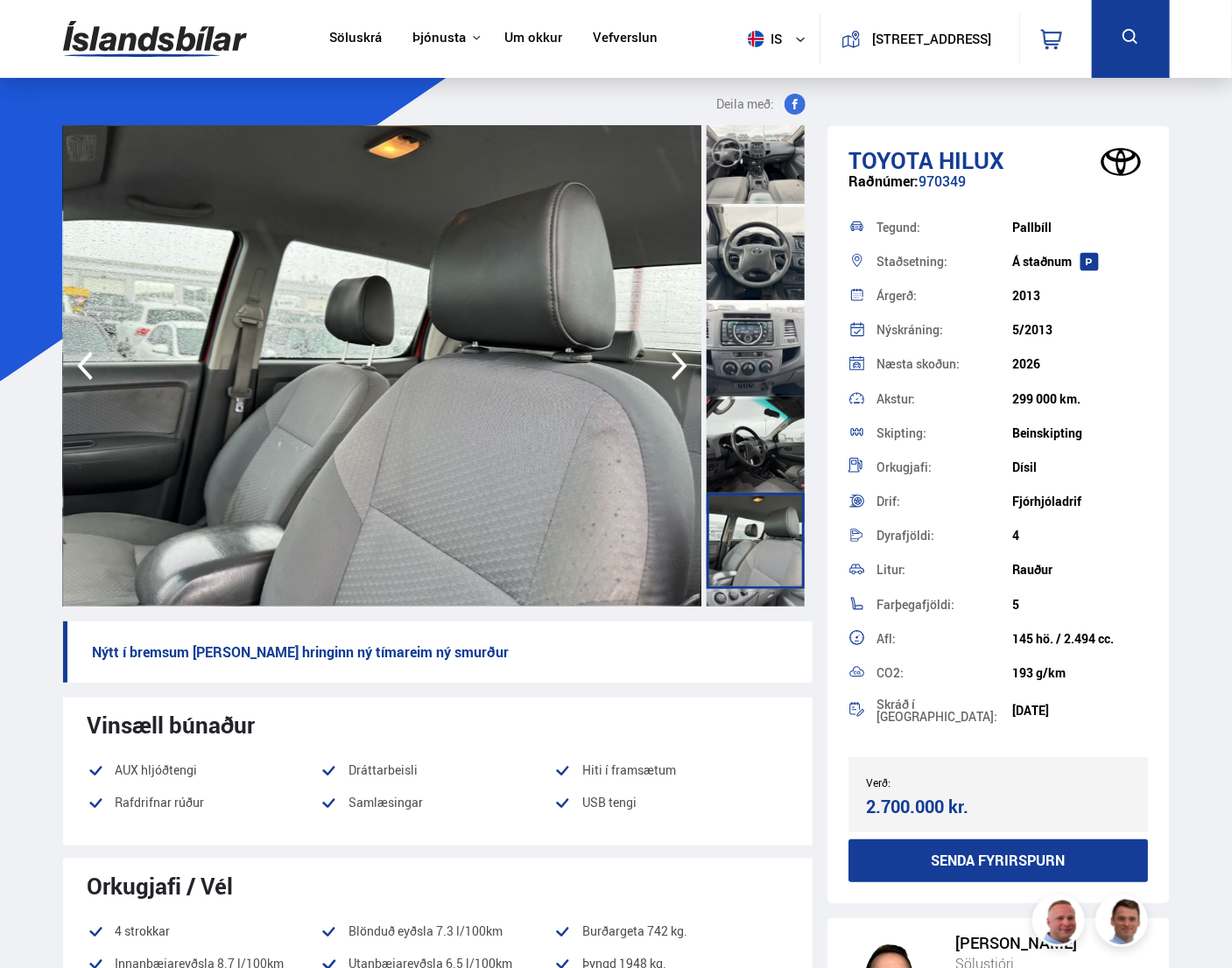
scroll to position [874, 0]
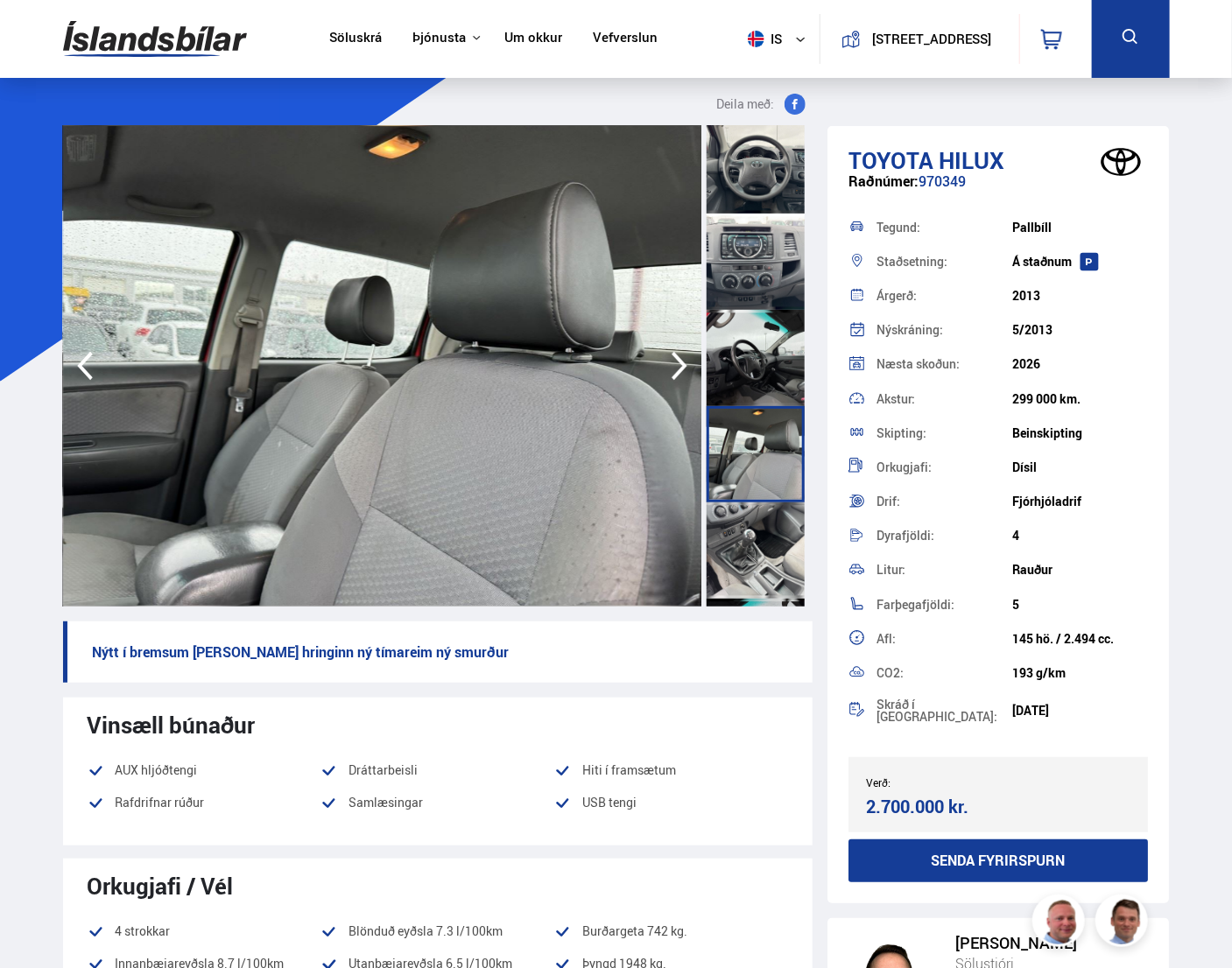
click at [743, 538] on div at bounding box center [755, 551] width 98 height 96
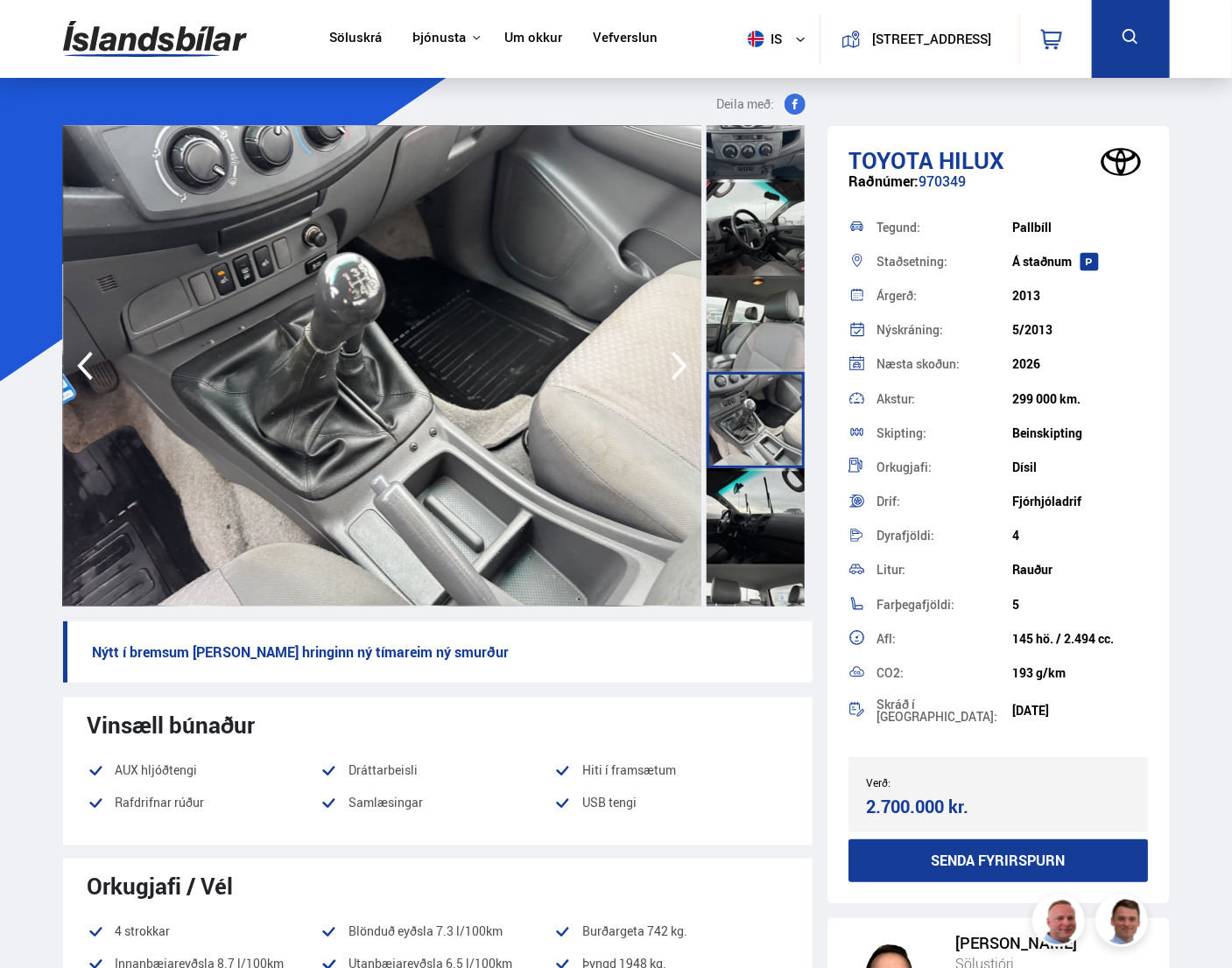
scroll to position [1051, 0]
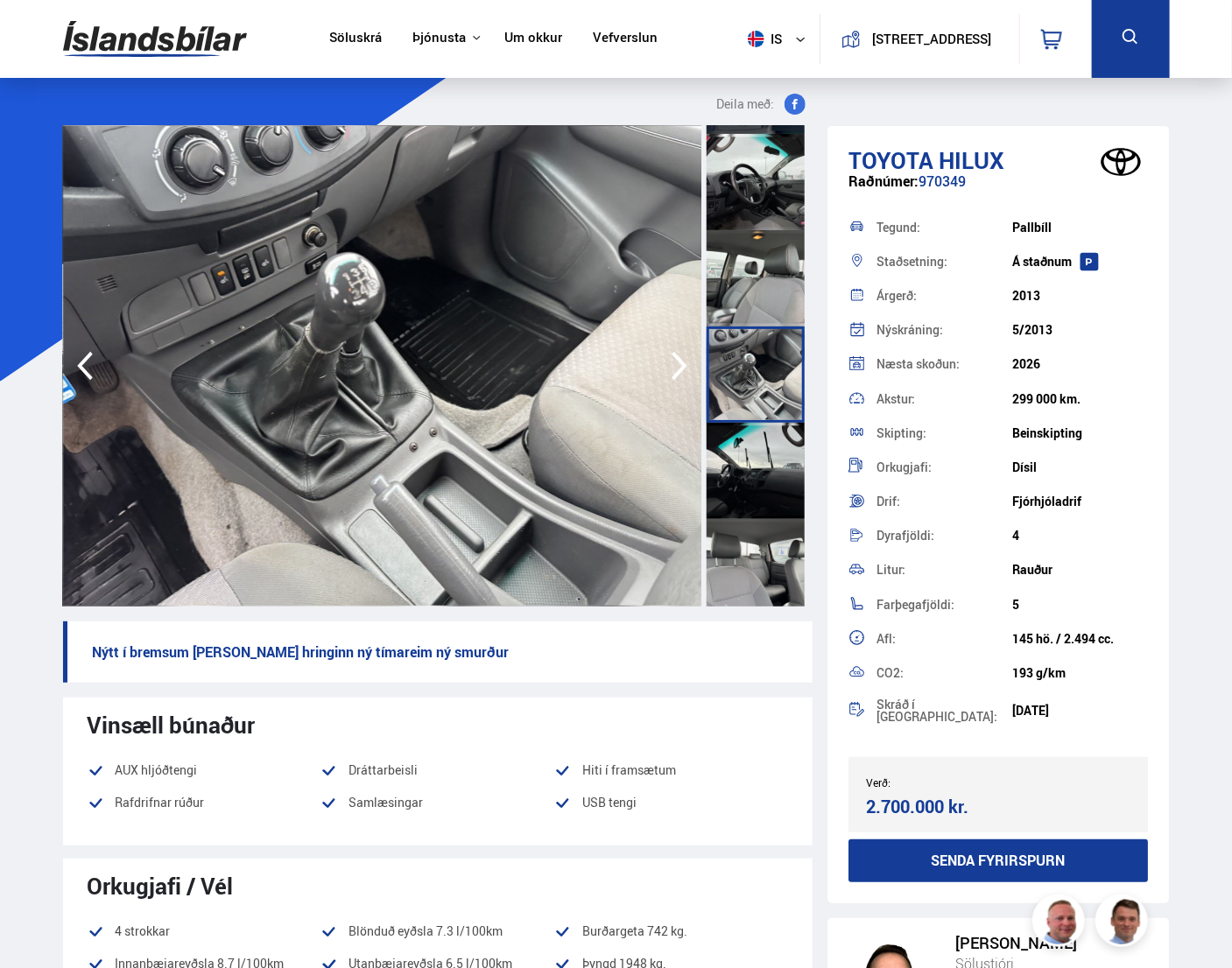
click at [771, 480] on div at bounding box center [755, 471] width 98 height 96
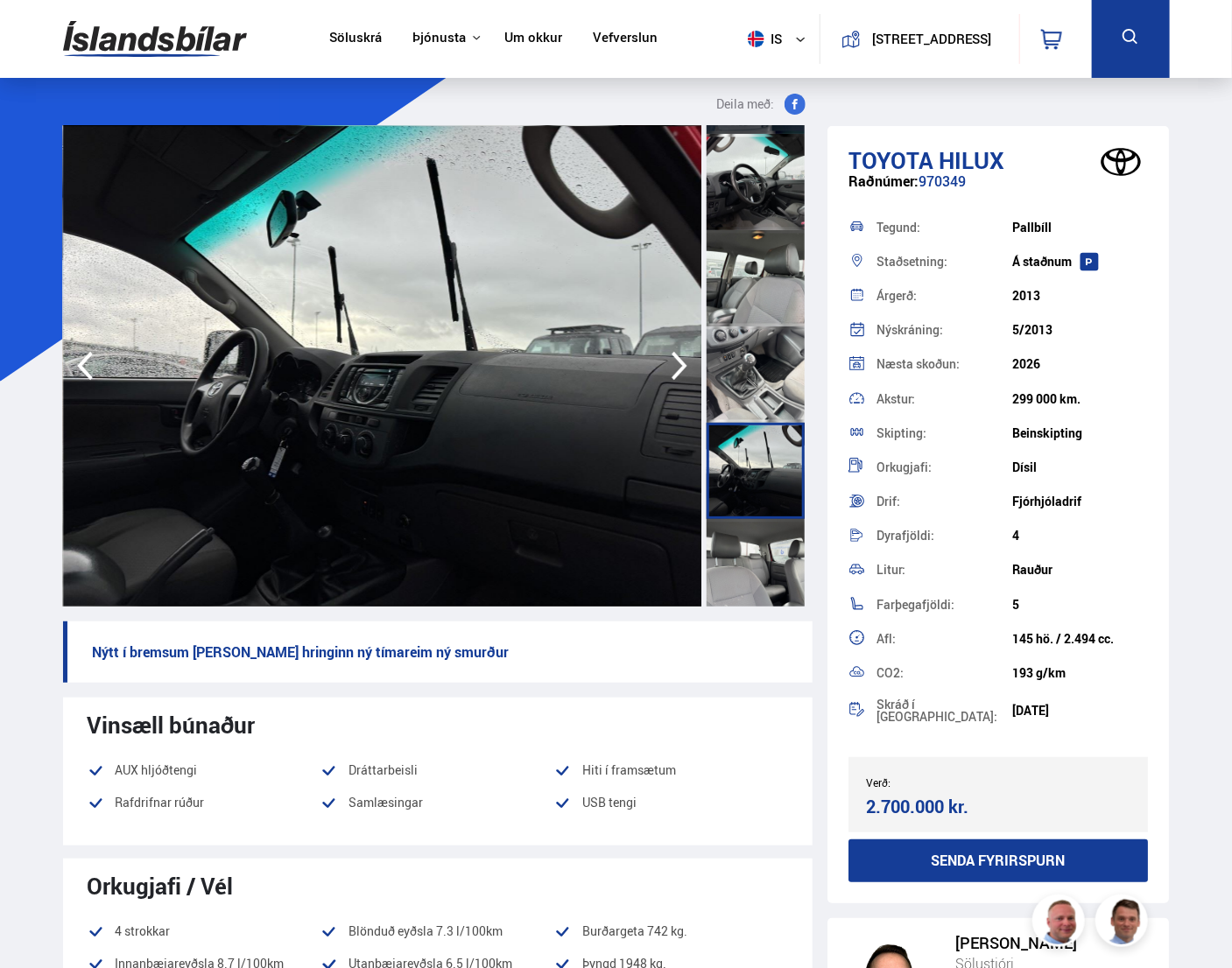
scroll to position [1138, 0]
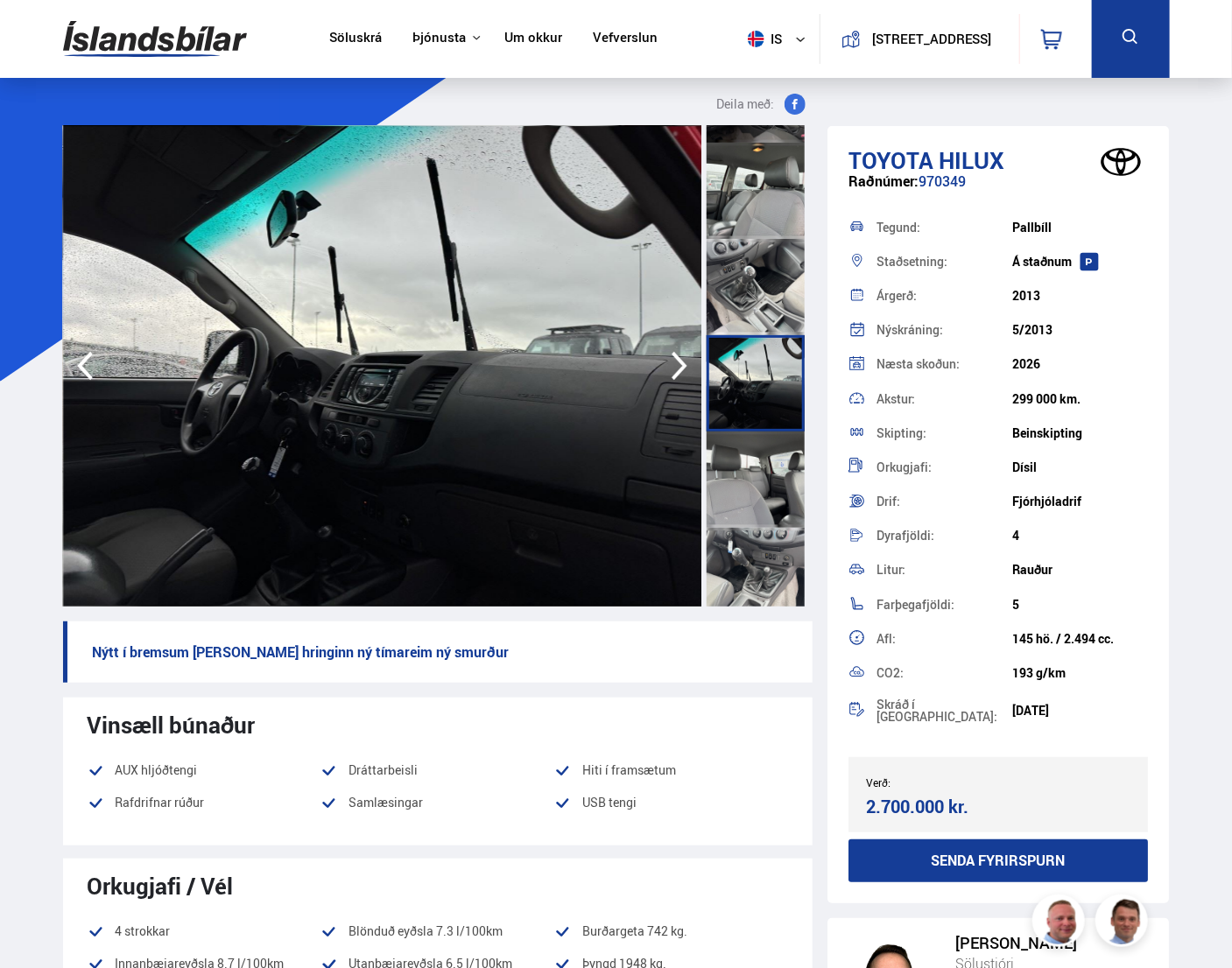
click at [771, 480] on div at bounding box center [755, 480] width 98 height 96
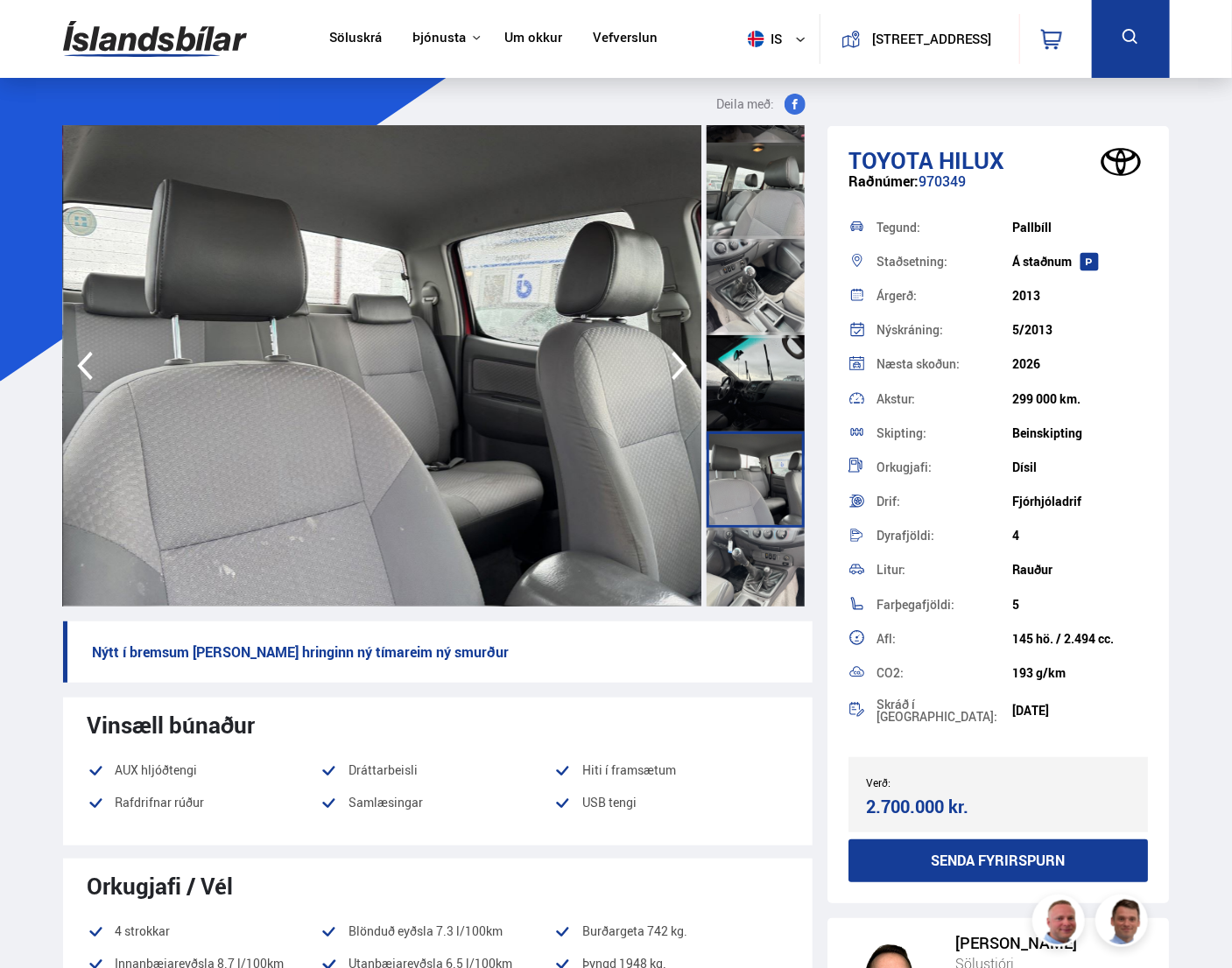
scroll to position [1225, 0]
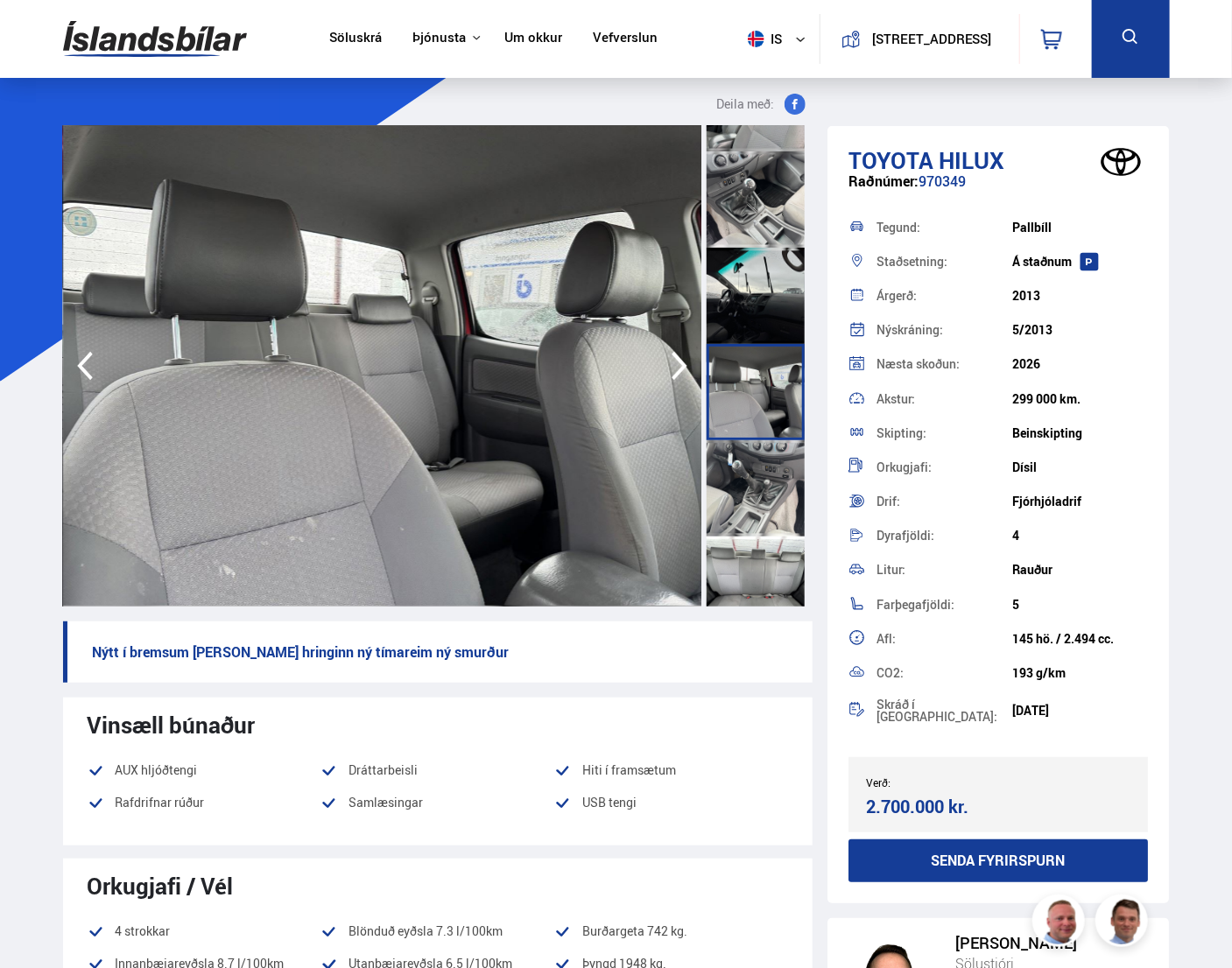
click at [771, 480] on div at bounding box center [755, 488] width 98 height 96
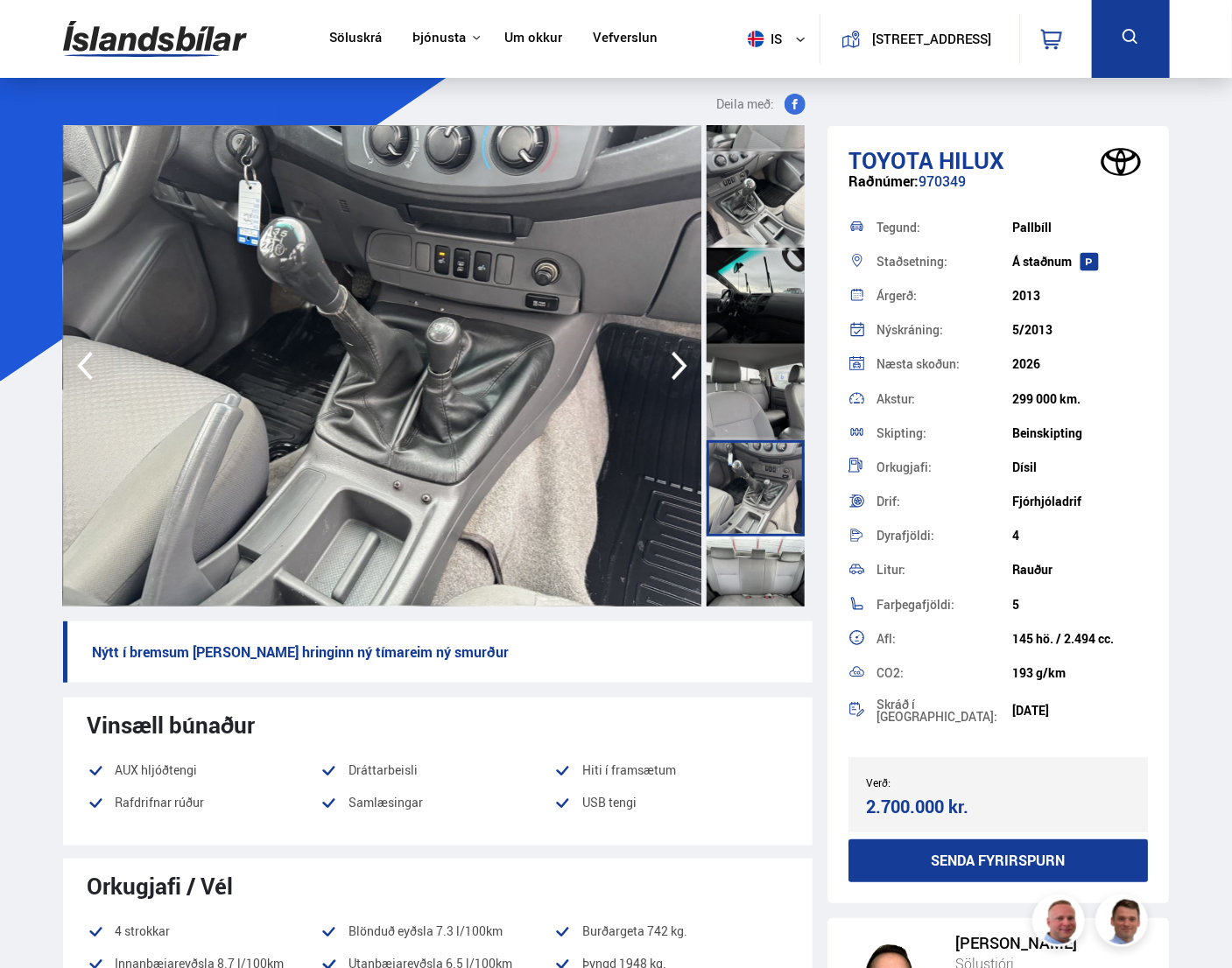
scroll to position [1313, 0]
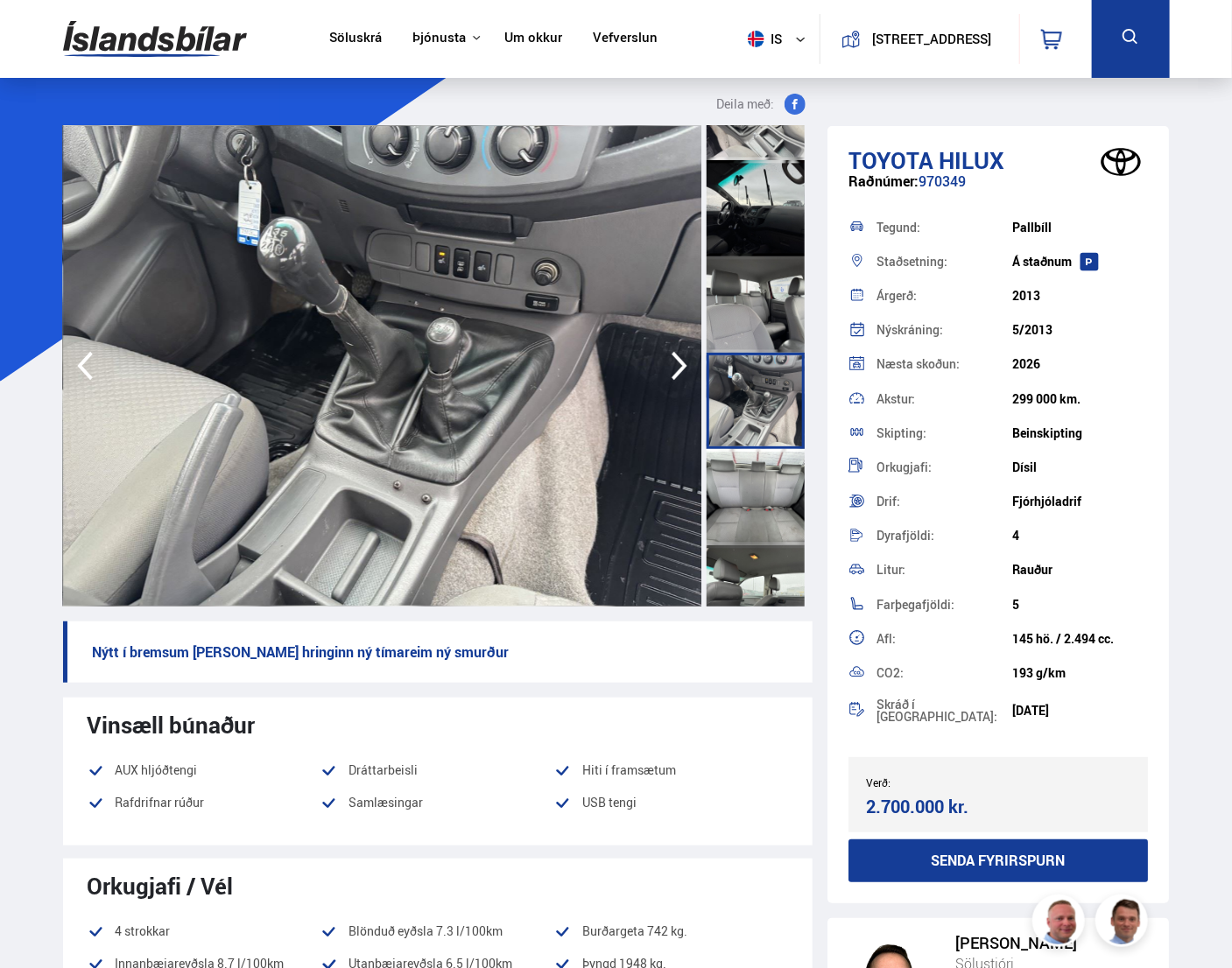
click at [771, 480] on div at bounding box center [755, 497] width 98 height 96
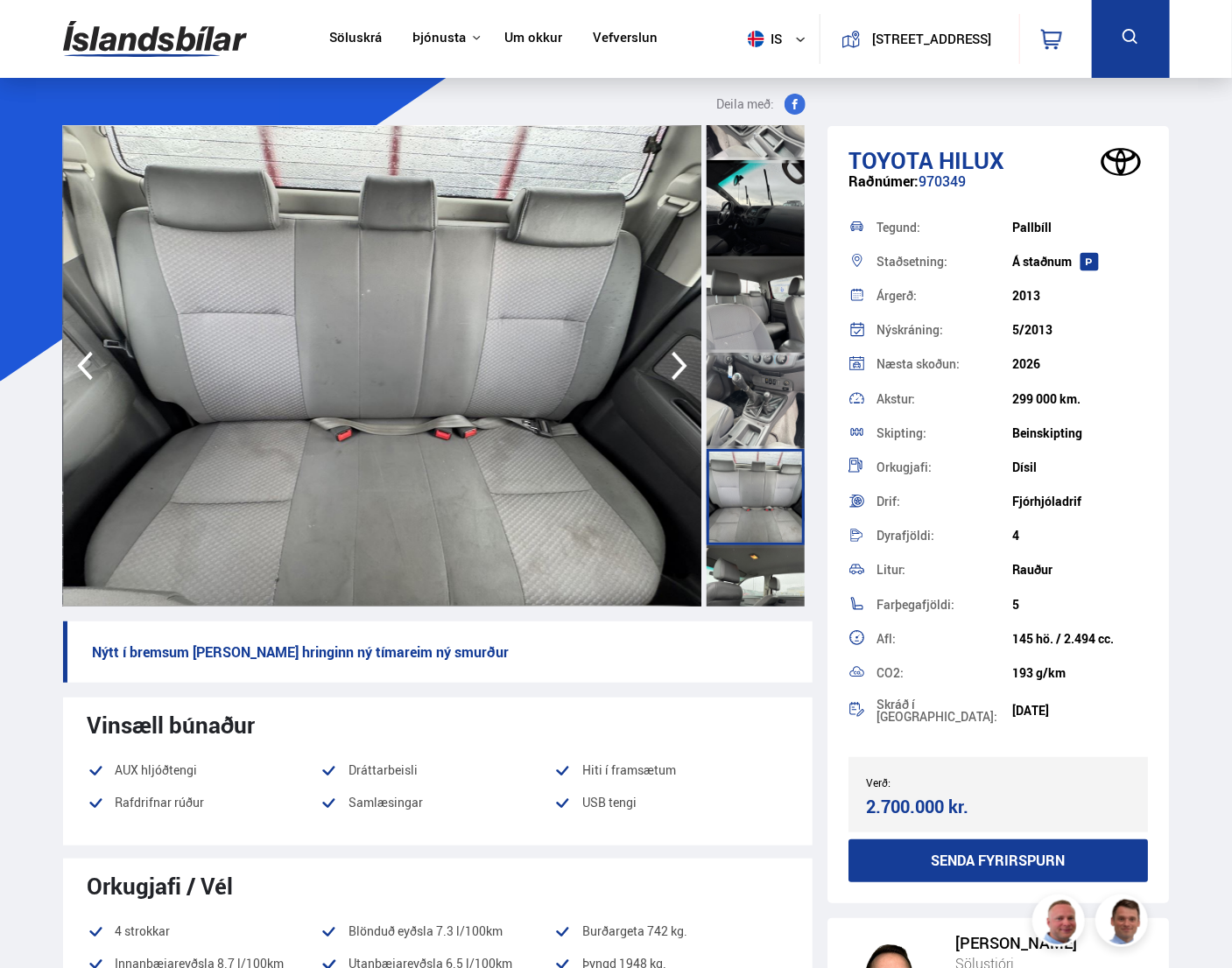
scroll to position [1401, 0]
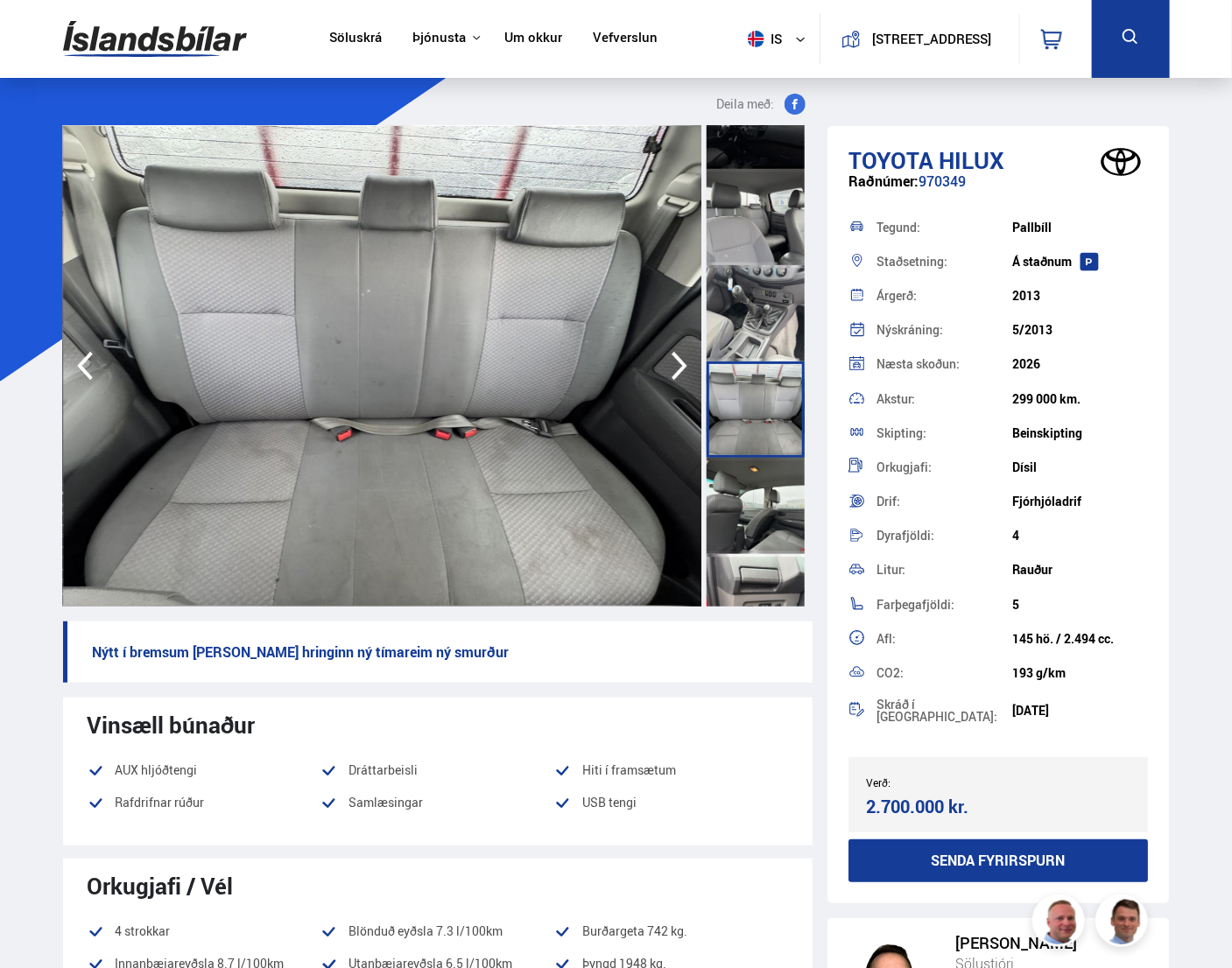
click at [771, 480] on div at bounding box center [755, 506] width 98 height 96
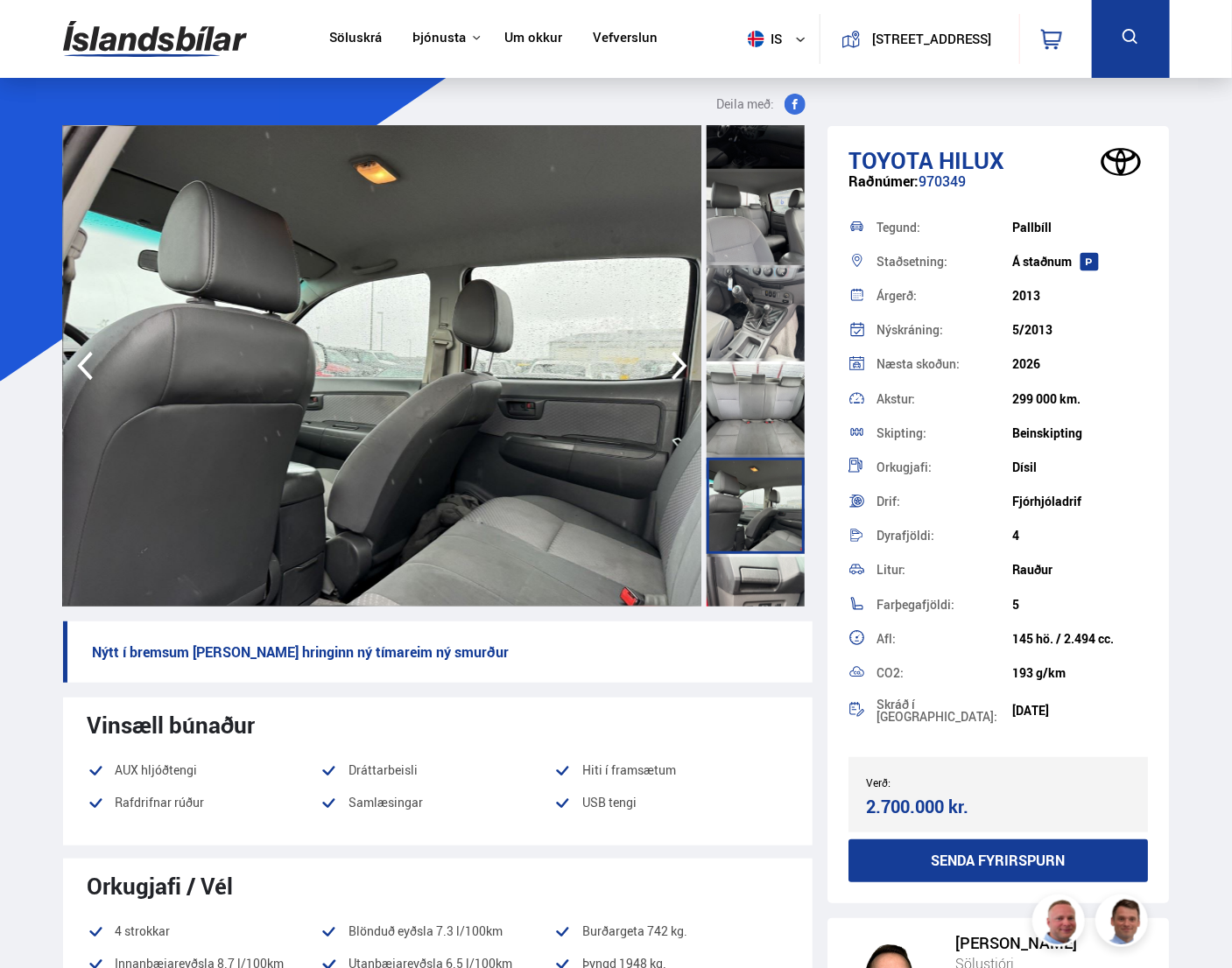
scroll to position [1488, 0]
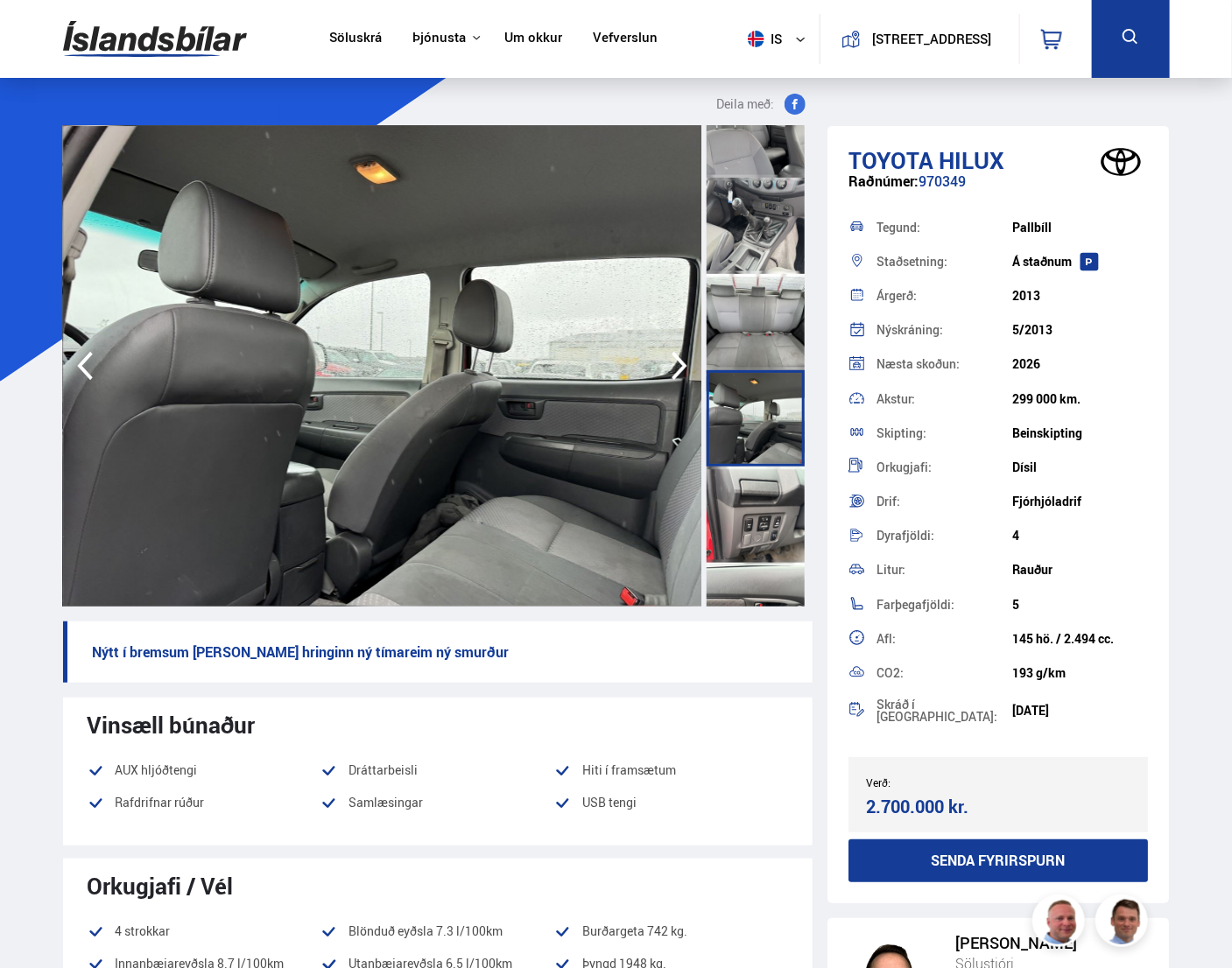
click at [771, 480] on div at bounding box center [755, 515] width 98 height 96
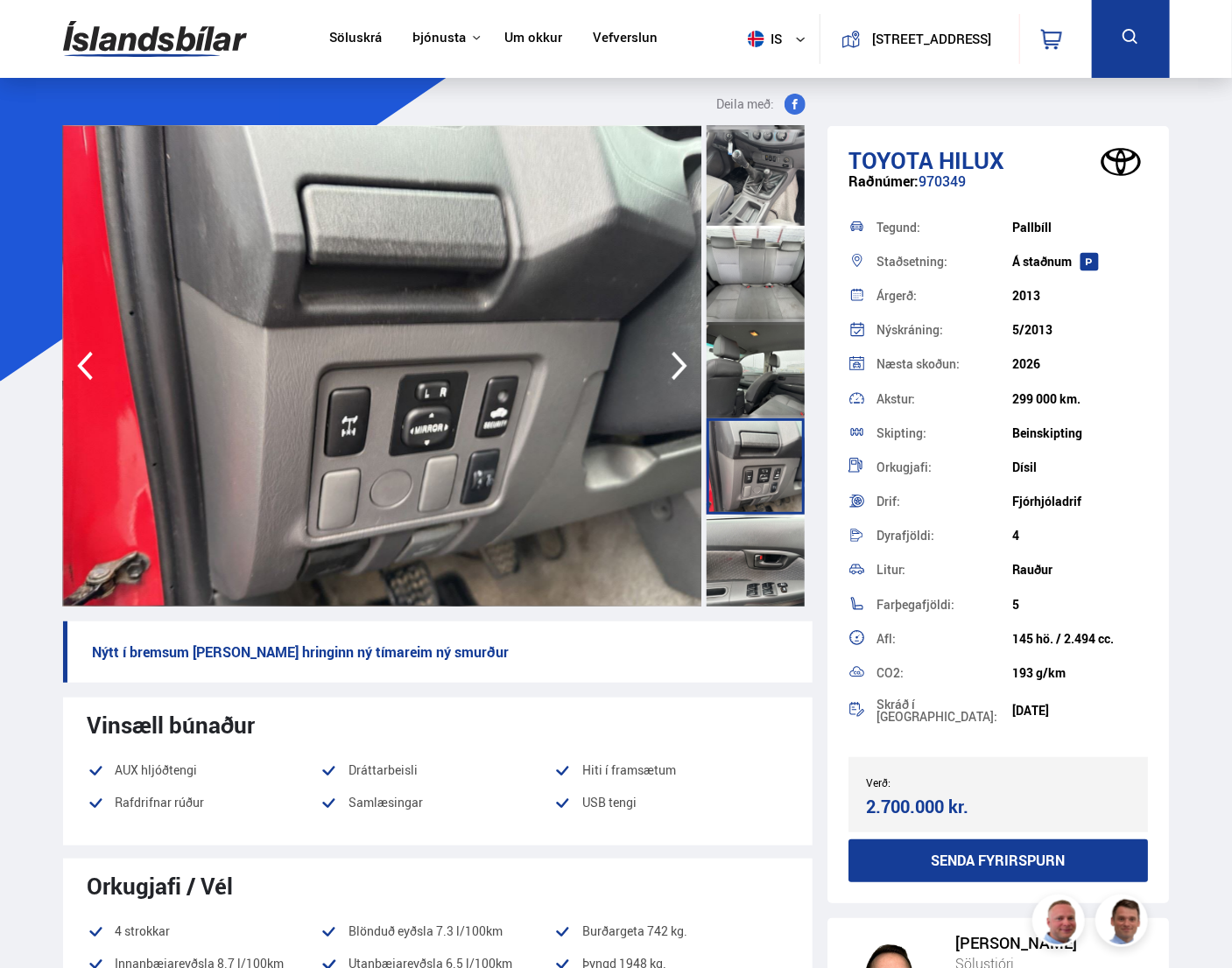
scroll to position [1576, 0]
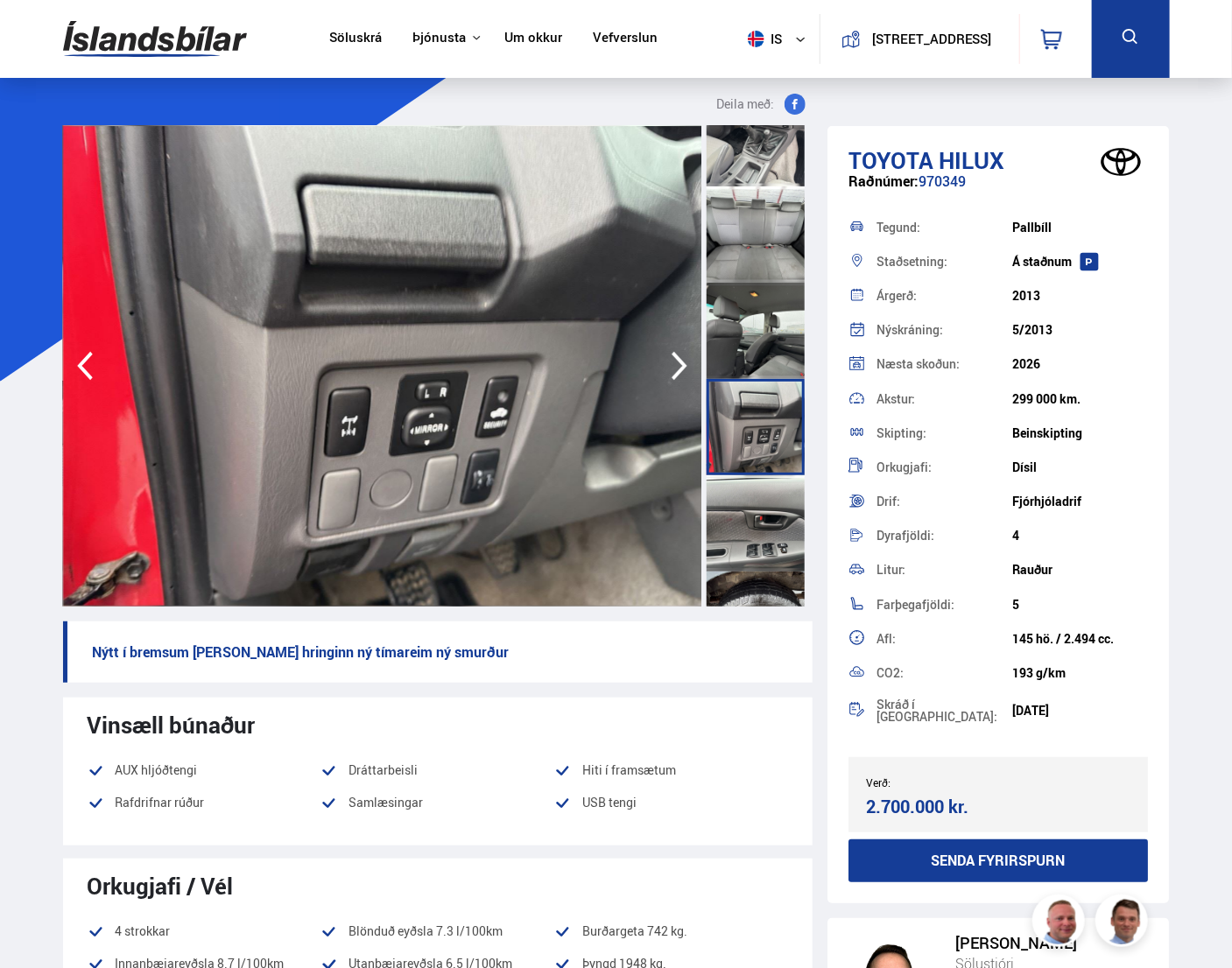
click at [771, 480] on div at bounding box center [755, 523] width 98 height 96
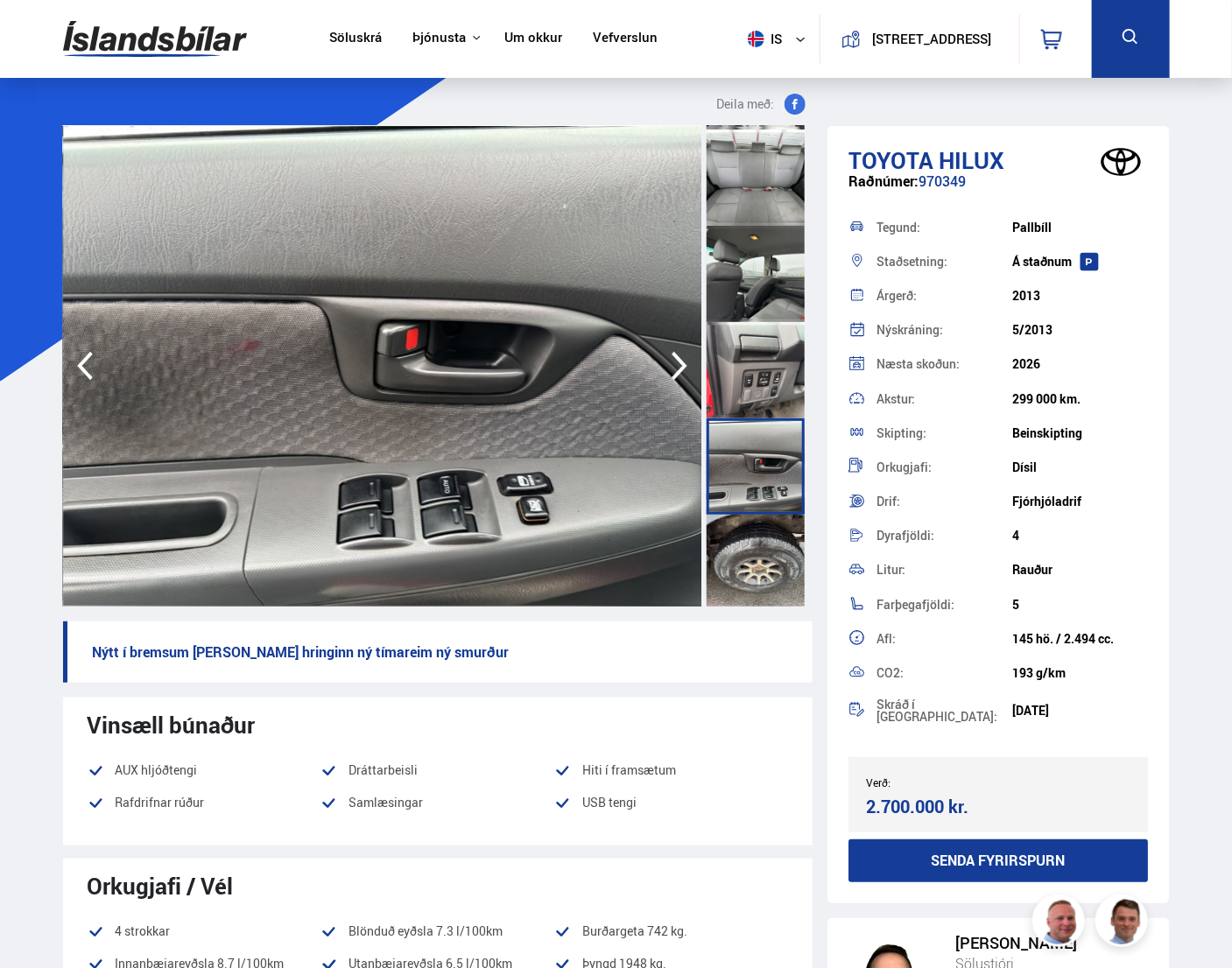
scroll to position [1663, 0]
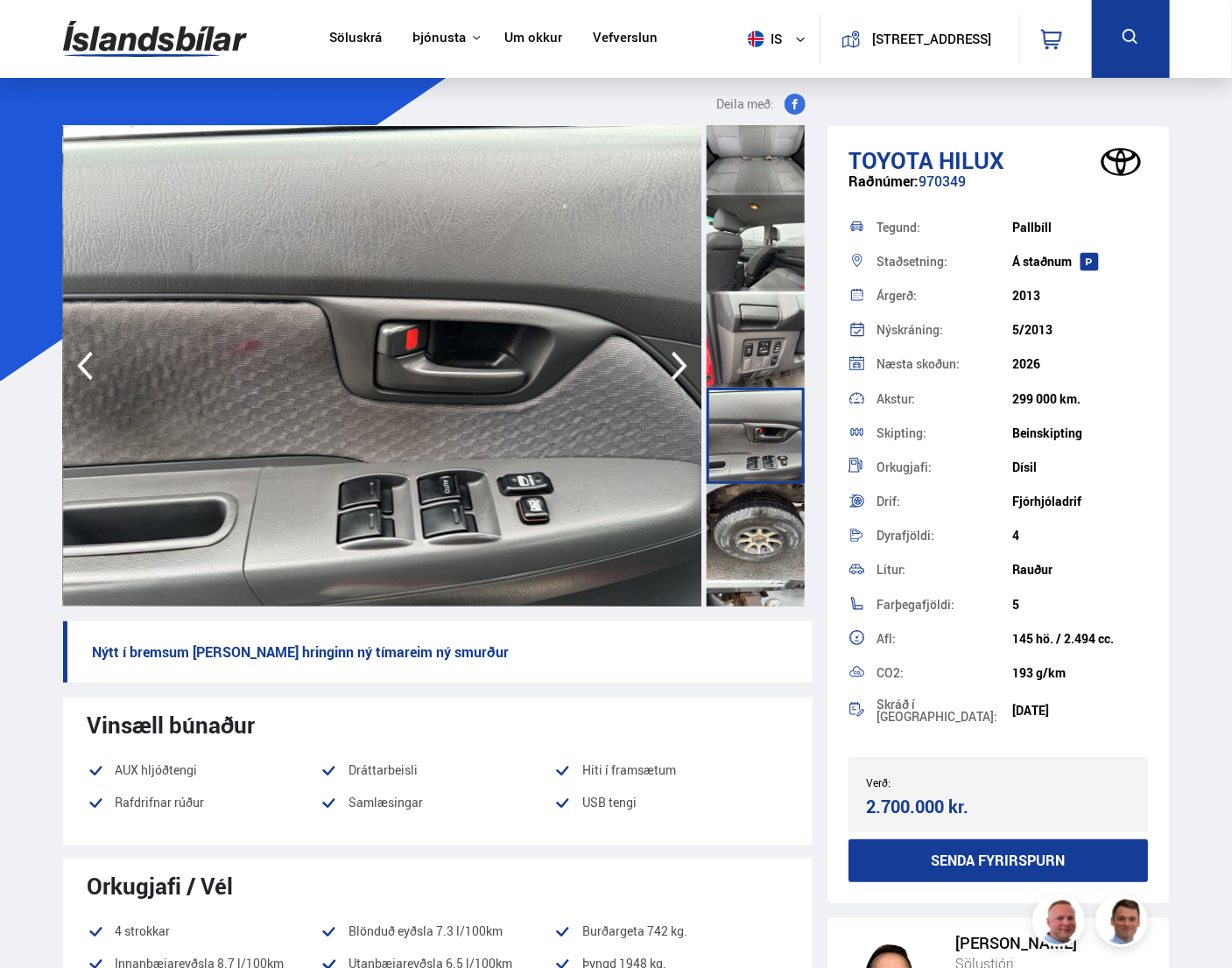
click at [771, 480] on div at bounding box center [755, 435] width 98 height 96
click at [773, 507] on div at bounding box center [755, 532] width 98 height 96
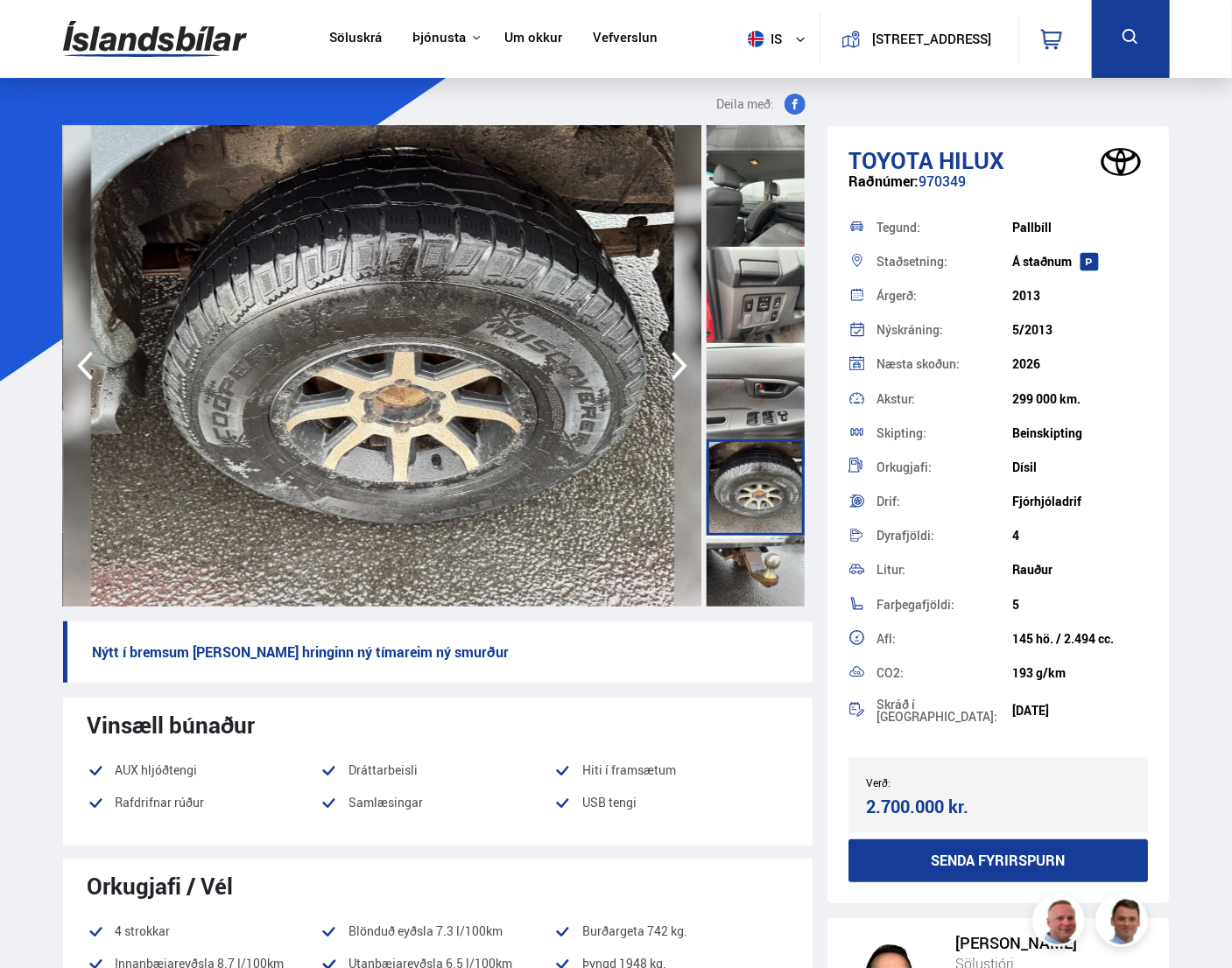
scroll to position [1733, 0]
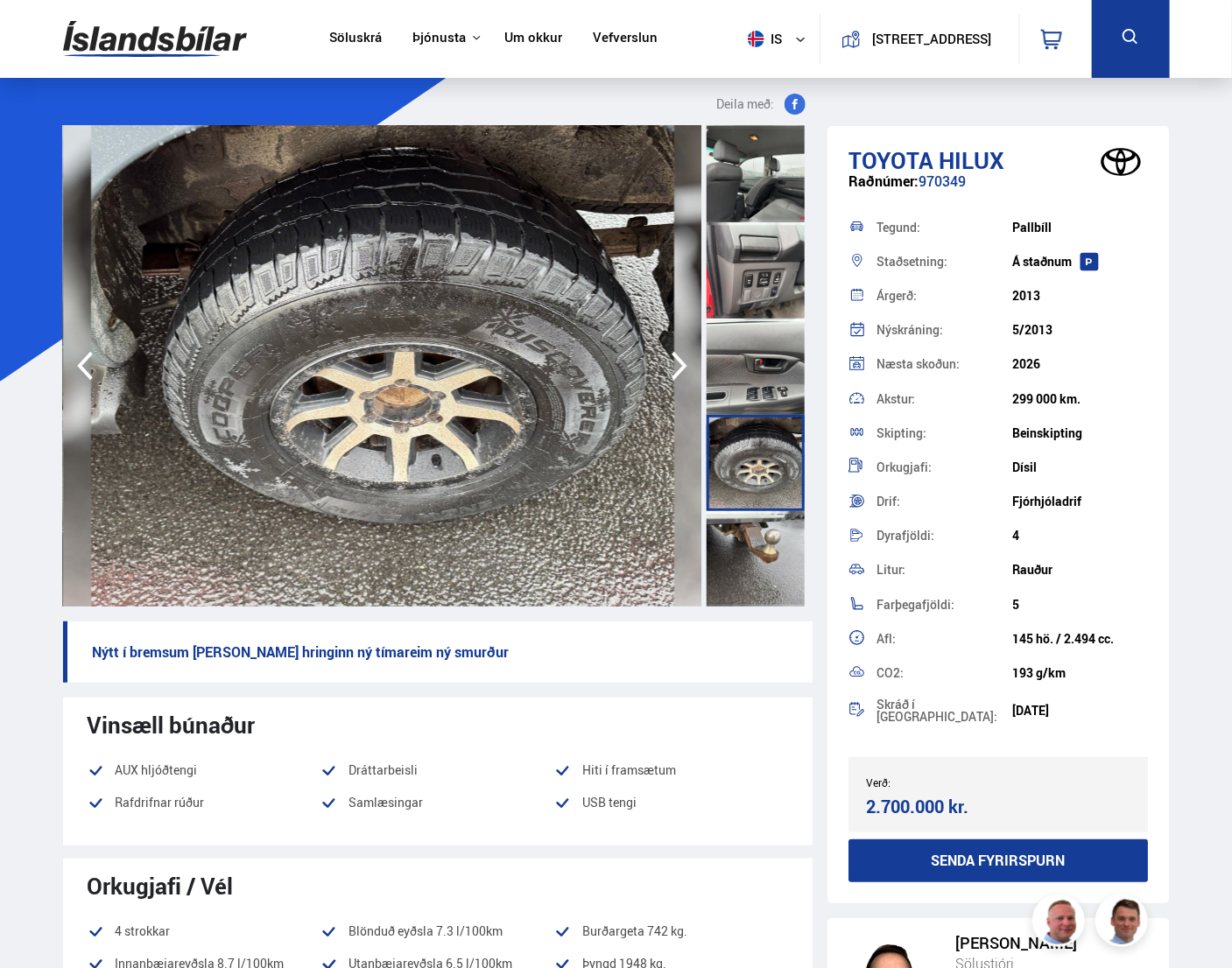
click at [771, 522] on div at bounding box center [755, 559] width 98 height 96
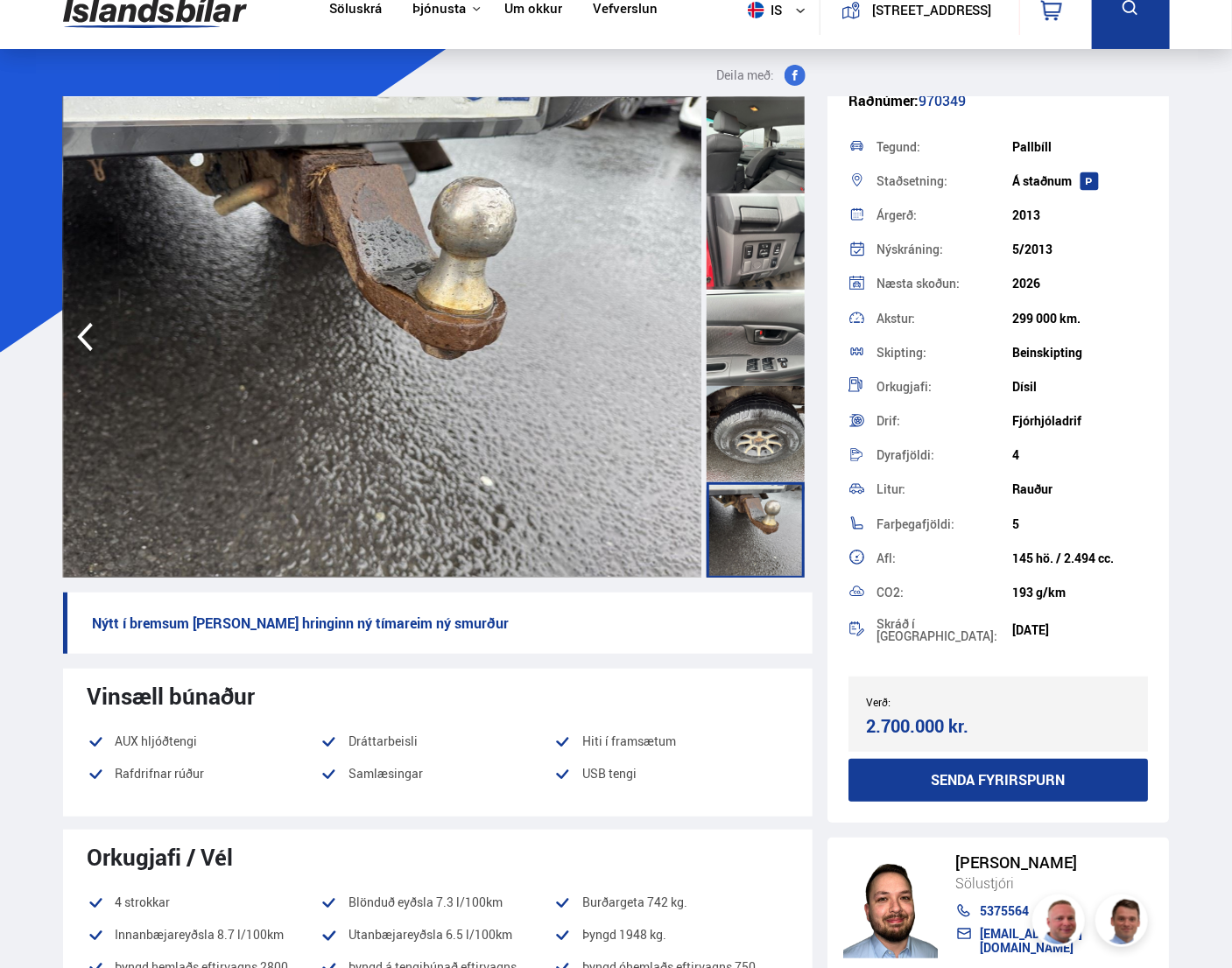
scroll to position [0, 0]
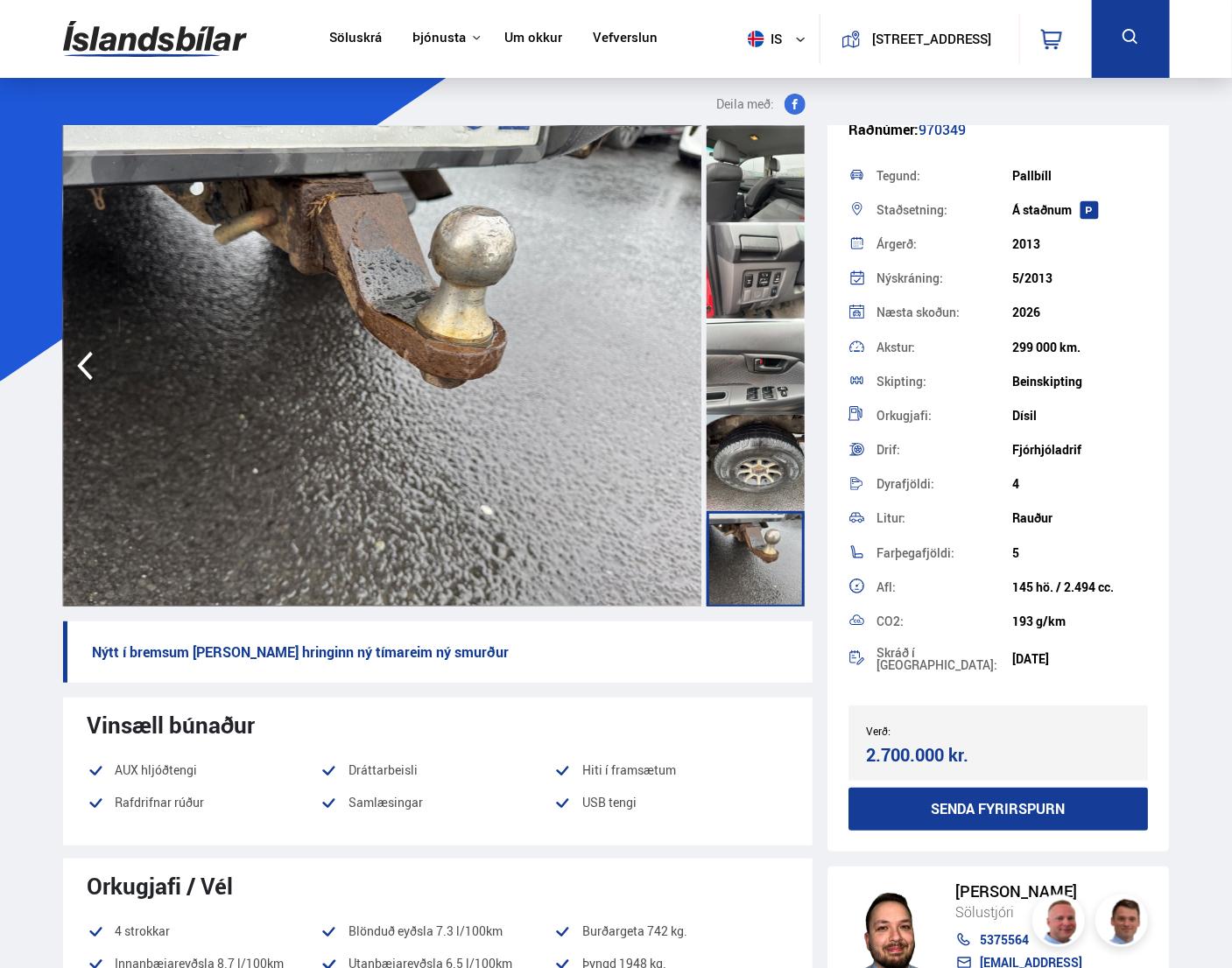
click at [540, 31] on link "Um okkur" at bounding box center [533, 39] width 58 height 18
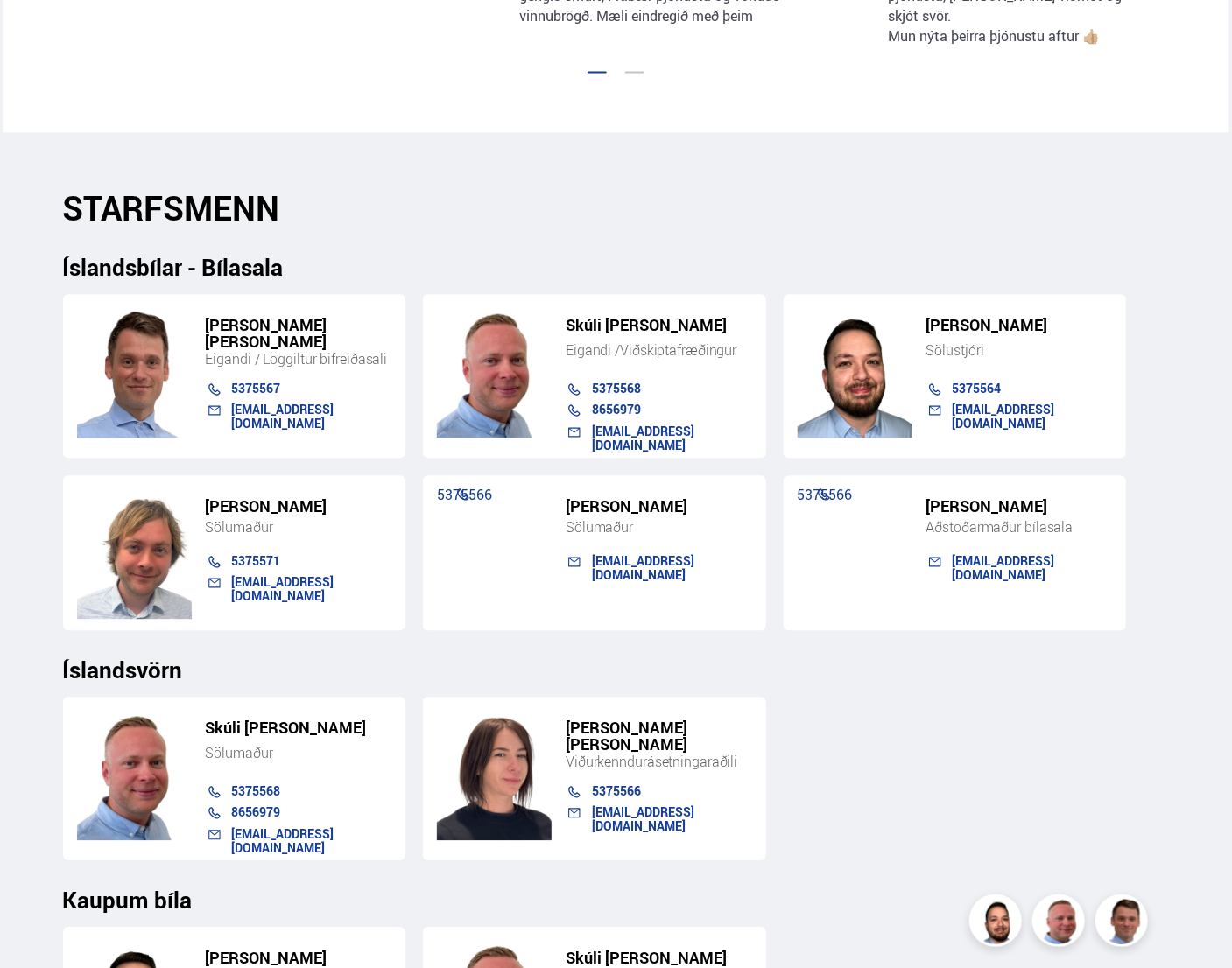
scroll to position [1750, 0]
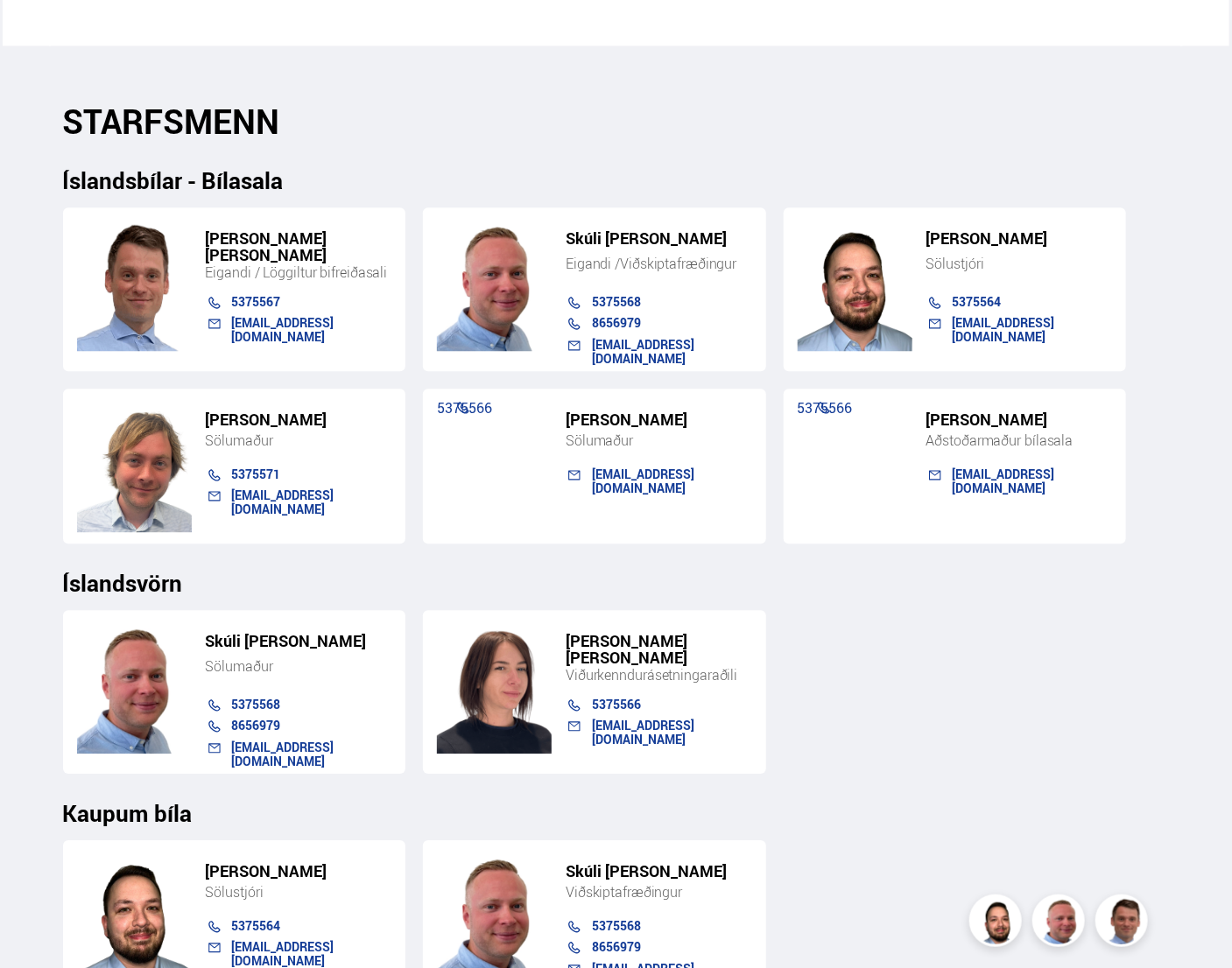
drag, startPoint x: 709, startPoint y: 362, endPoint x: 564, endPoint y: 363, distance: 145.0
click at [564, 411] on div "[PERSON_NAME]" at bounding box center [650, 421] width 204 height 21
click at [1108, 411] on h5 "[PERSON_NAME]" at bounding box center [1020, 419] width 186 height 16
drag, startPoint x: 1073, startPoint y: 363, endPoint x: 925, endPoint y: 365, distance: 148.0
click at [925, 411] on div "[PERSON_NAME]" at bounding box center [1011, 421] width 204 height 21
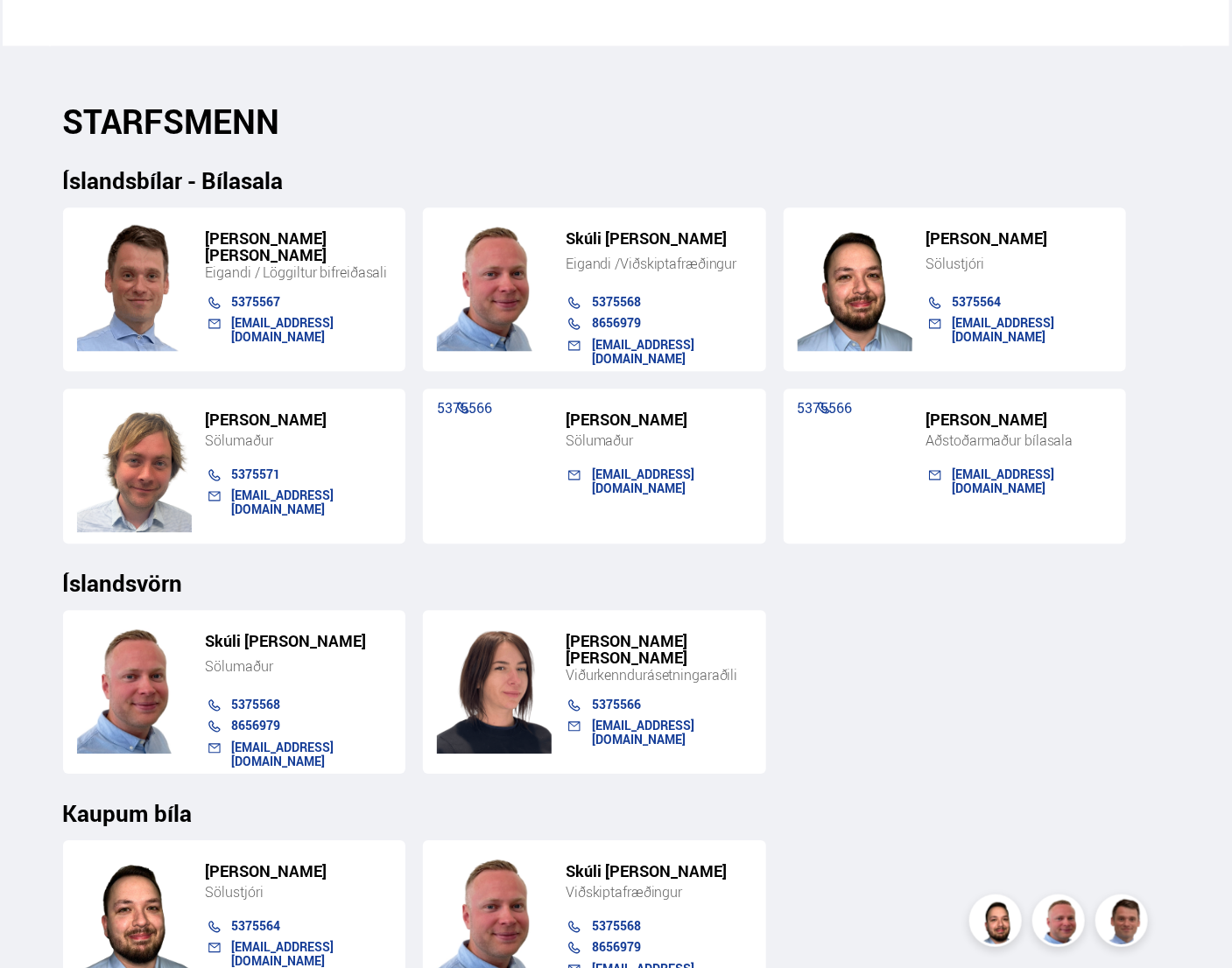
drag, startPoint x: 925, startPoint y: 365, endPoint x: 940, endPoint y: 365, distance: 15.0
copy h5 "[PERSON_NAME]"
click at [907, 675] on div "[PERSON_NAME] Sölumaður 5375568 8656979 [EMAIL_ADDRESS][DOMAIN_NAME] [PERSON_NA…" at bounding box center [616, 686] width 1106 height 178
